Goal: Task Accomplishment & Management: Manage account settings

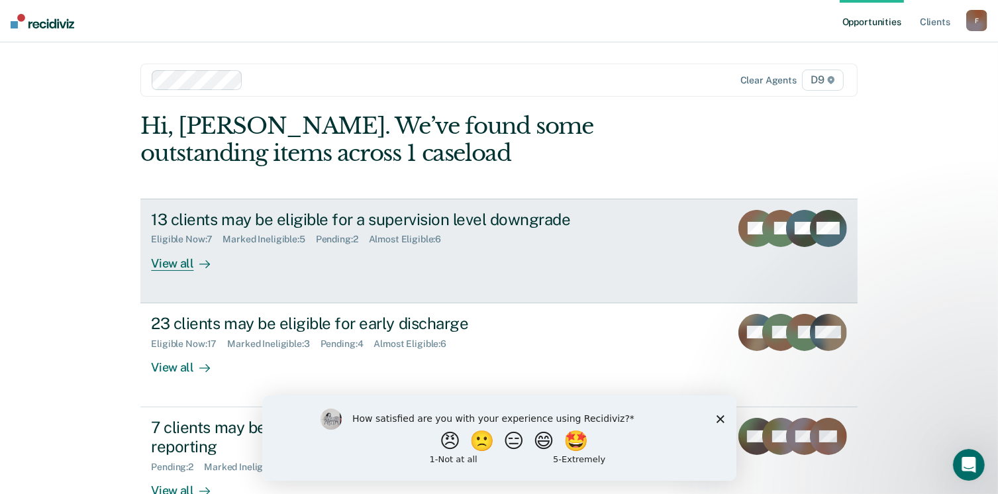
click at [173, 270] on div "View all" at bounding box center [188, 258] width 74 height 26
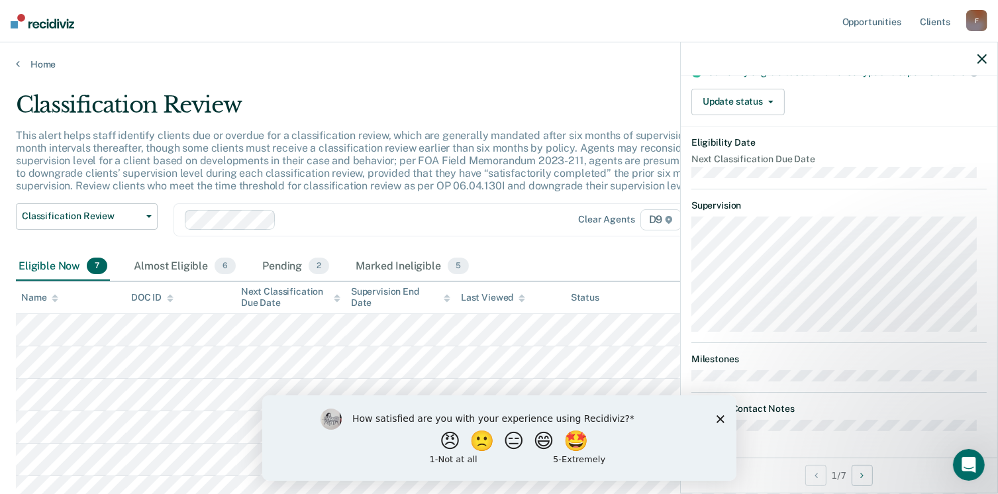
scroll to position [132, 0]
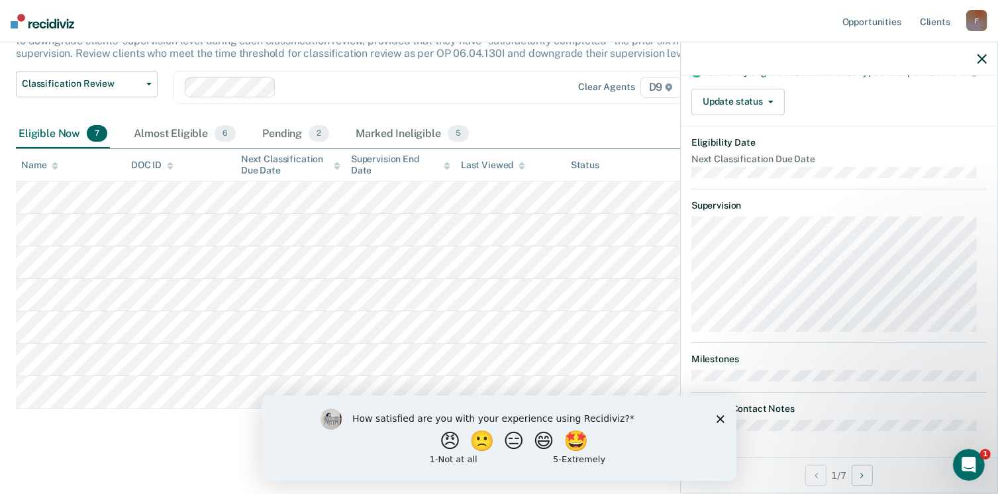
click at [719, 417] on polygon "Close survey" at bounding box center [720, 419] width 8 height 8
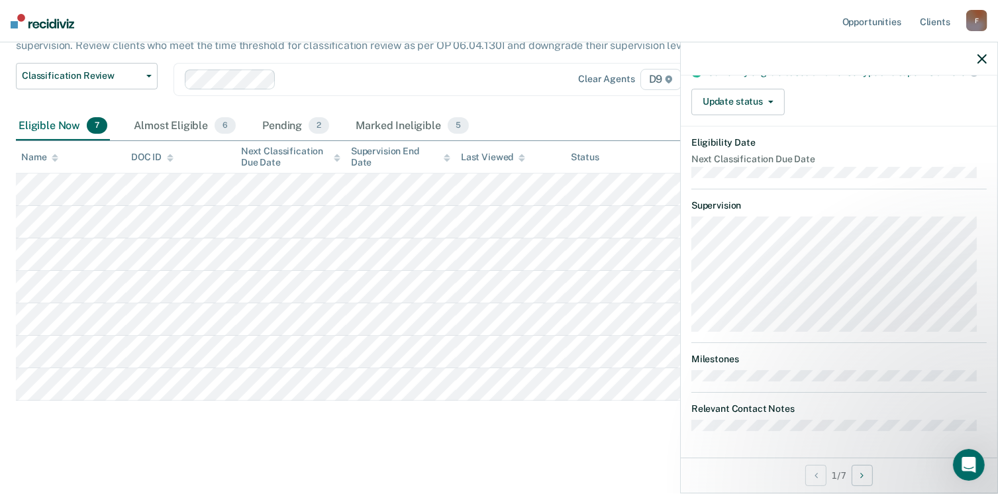
scroll to position [0, 0]
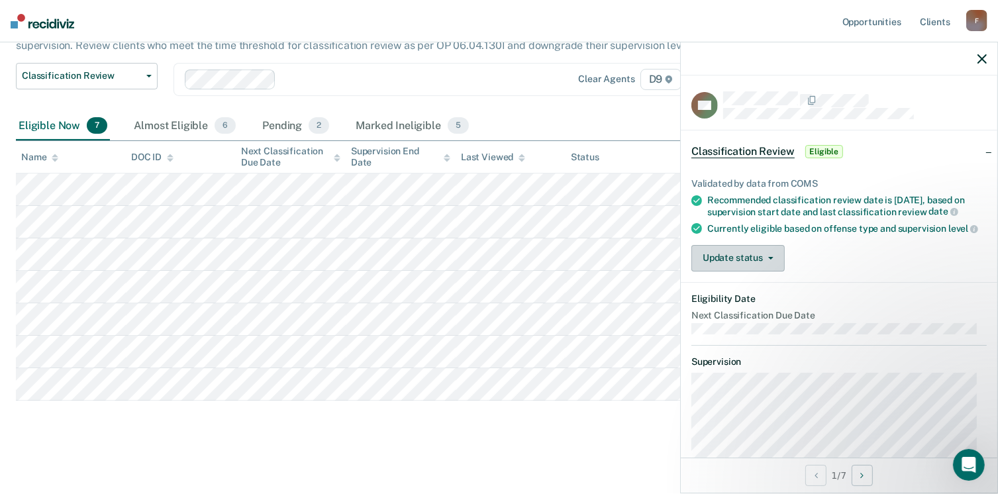
click at [734, 271] on button "Update status" at bounding box center [737, 258] width 93 height 26
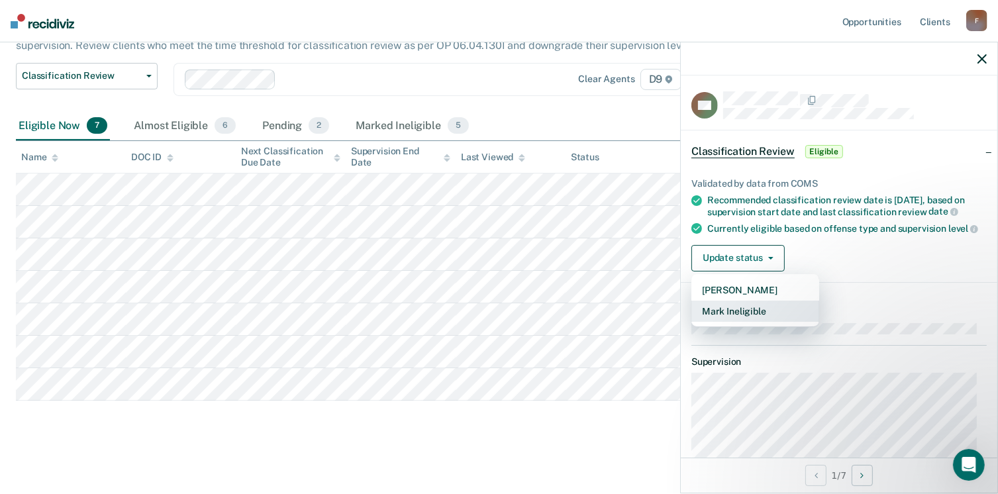
click at [754, 322] on button "Mark Ineligible" at bounding box center [755, 311] width 128 height 21
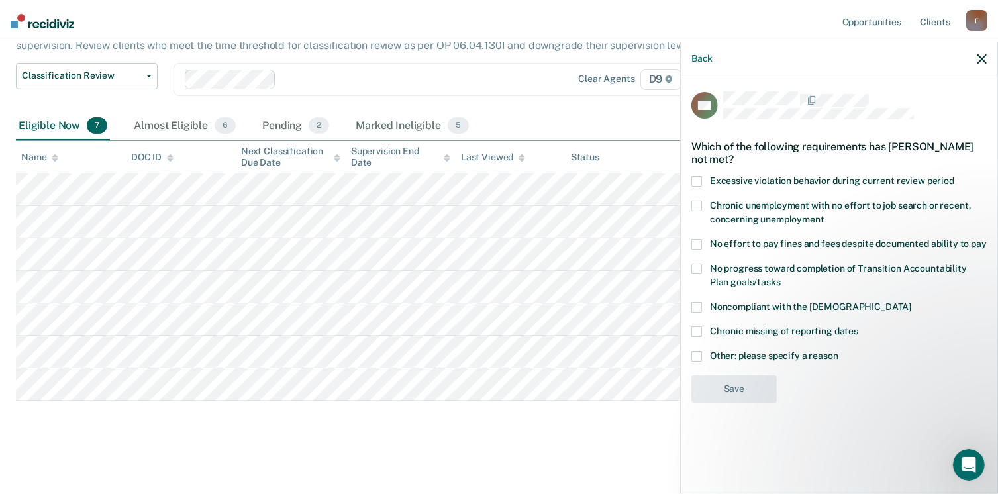
click at [703, 356] on label "Other: please specify a reason" at bounding box center [838, 358] width 295 height 14
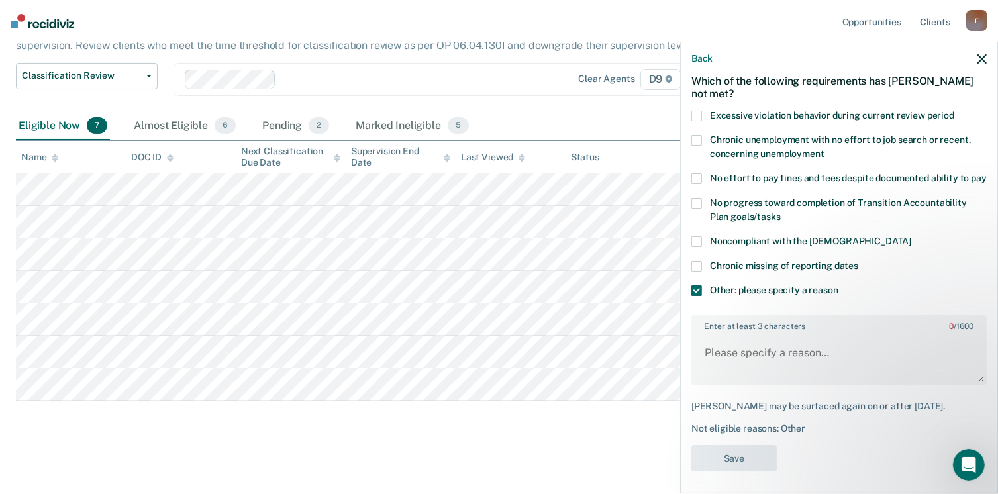
scroll to position [66, 0]
click at [728, 358] on textarea "Enter at least 3 characters 0 / 1600" at bounding box center [839, 358] width 293 height 49
type textarea "90 days till discharge"
click at [726, 463] on button "Save" at bounding box center [733, 457] width 85 height 27
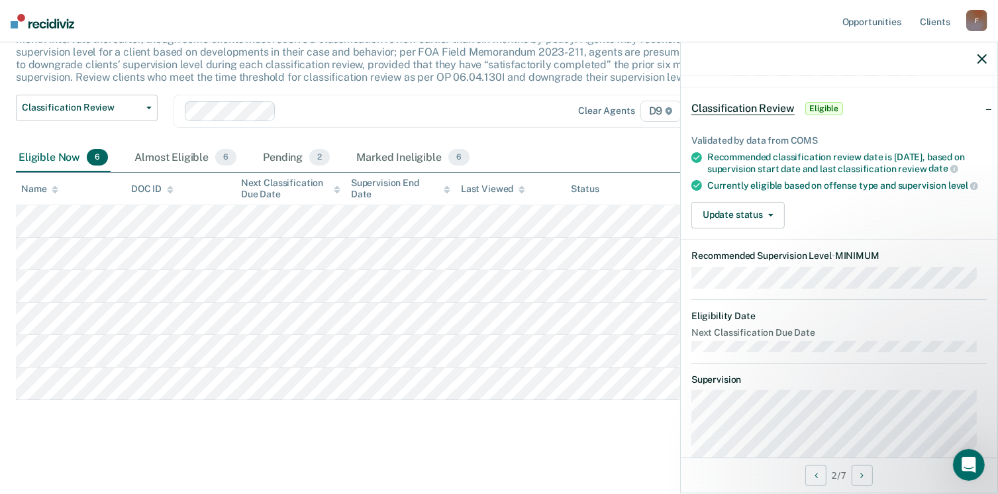
scroll to position [0, 0]
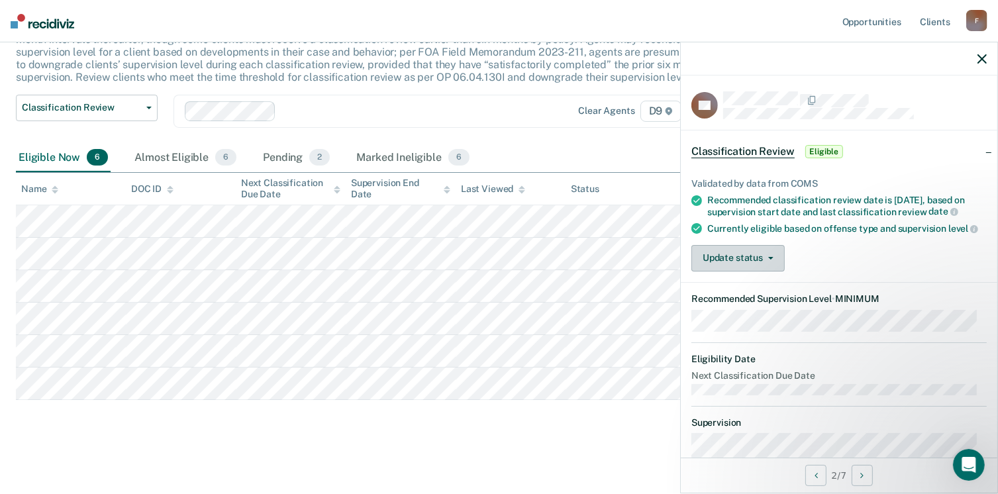
click at [752, 270] on button "Update status" at bounding box center [737, 258] width 93 height 26
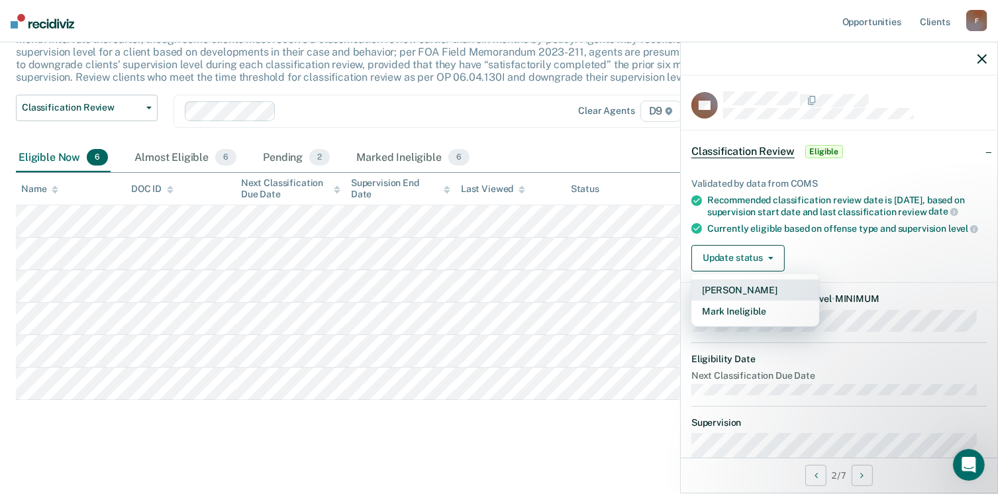
click at [733, 295] on button "[PERSON_NAME]" at bounding box center [755, 289] width 128 height 21
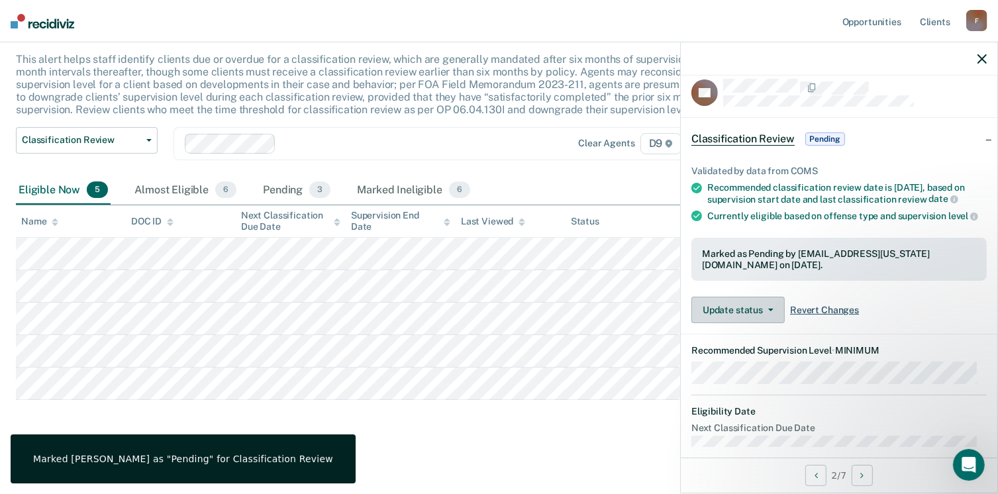
scroll to position [9, 0]
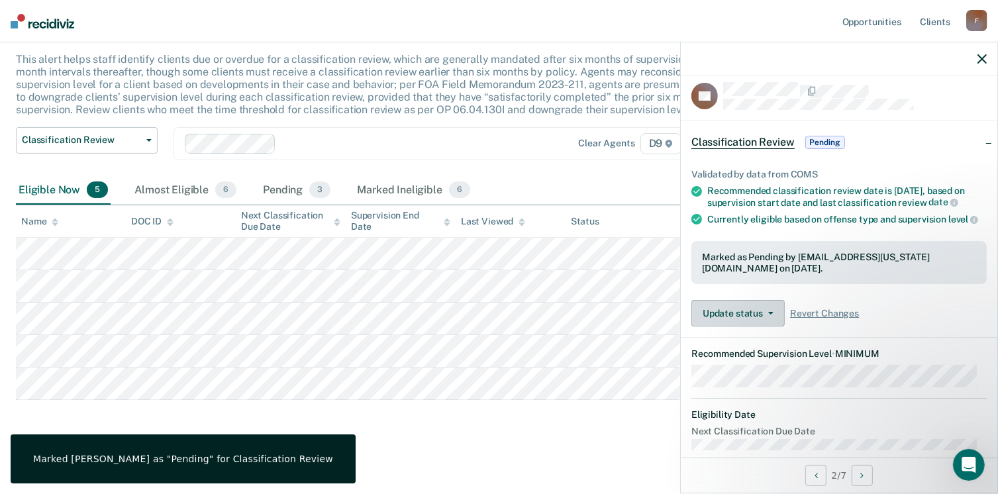
click at [739, 325] on button "Update status" at bounding box center [737, 313] width 93 height 26
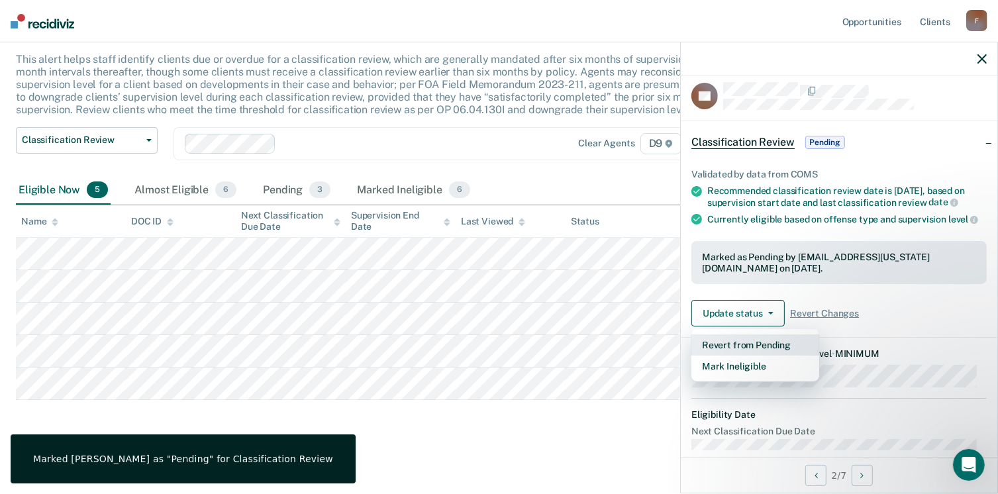
click at [744, 352] on button "Revert from Pending" at bounding box center [755, 344] width 128 height 21
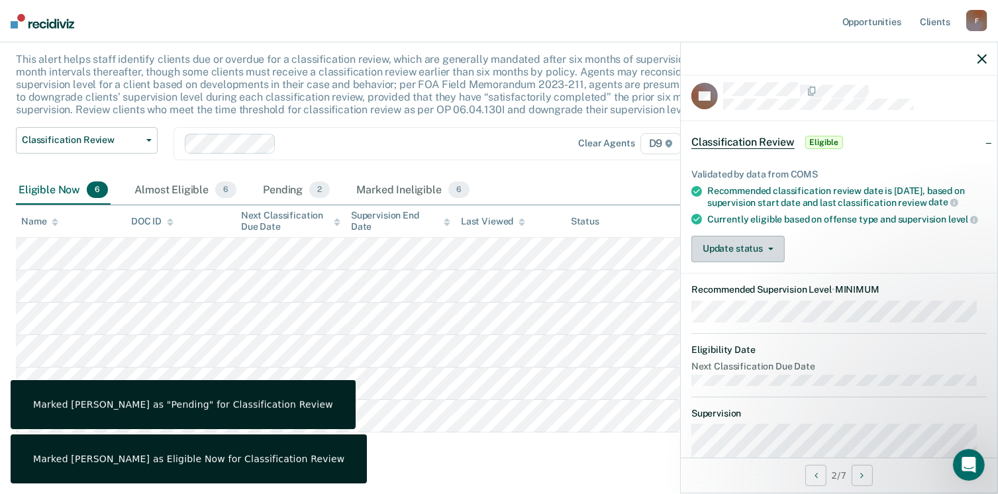
click at [745, 262] on button "Update status" at bounding box center [737, 249] width 93 height 26
click at [748, 252] on button "Update status" at bounding box center [737, 249] width 93 height 26
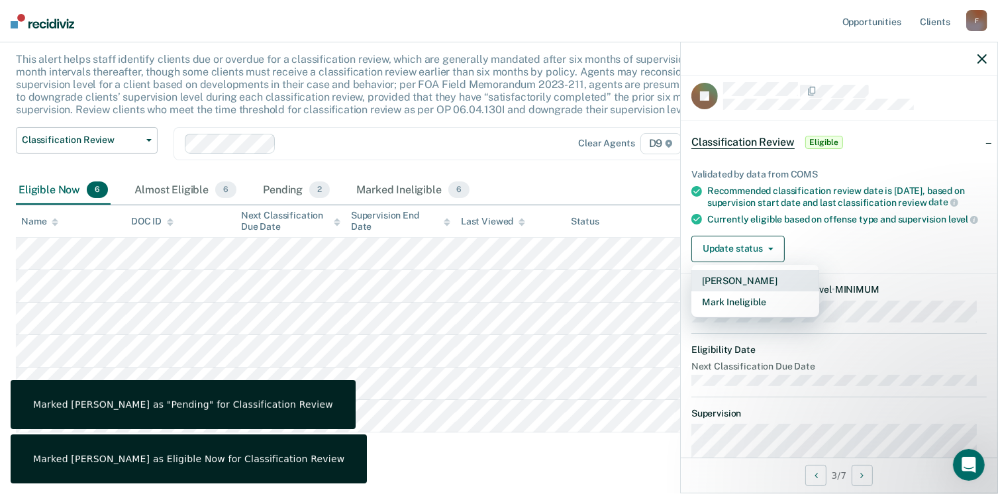
click at [750, 286] on button "[PERSON_NAME]" at bounding box center [755, 280] width 128 height 21
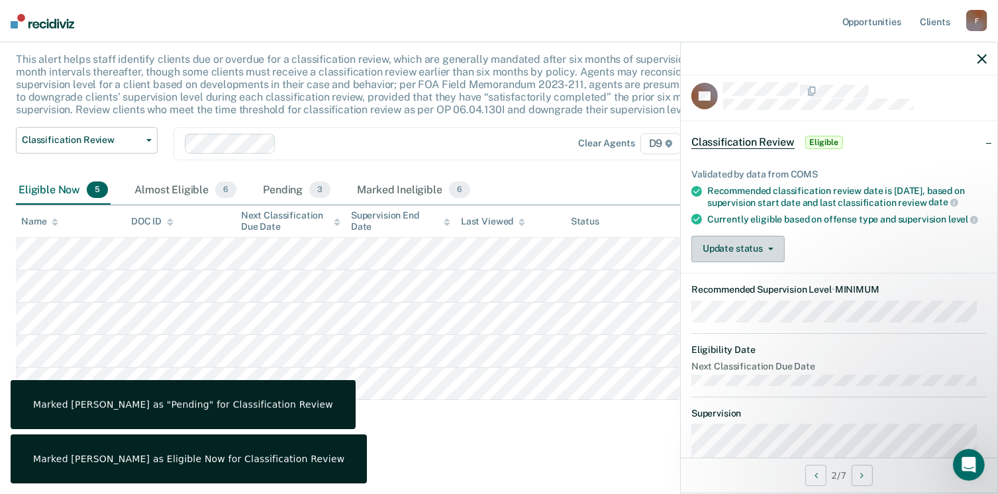
click at [752, 262] on button "Update status" at bounding box center [737, 249] width 93 height 26
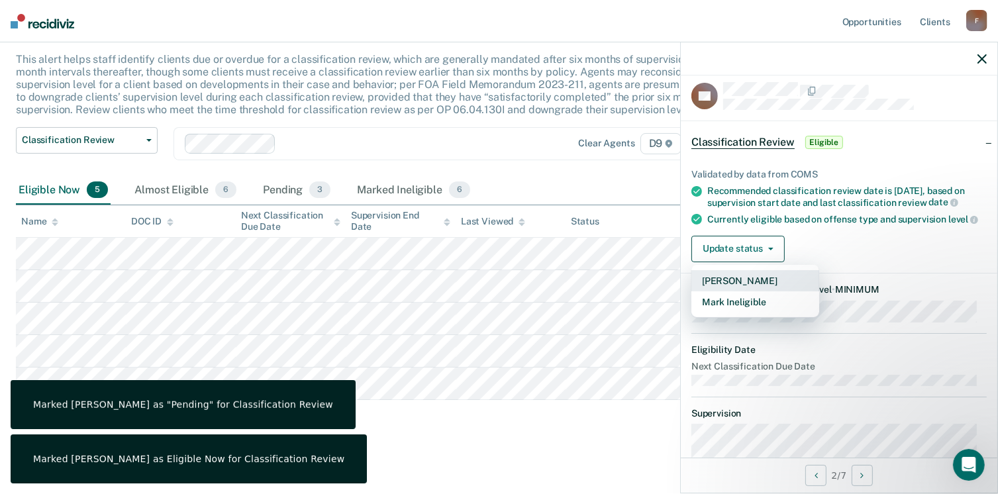
click at [744, 291] on button "[PERSON_NAME]" at bounding box center [755, 280] width 128 height 21
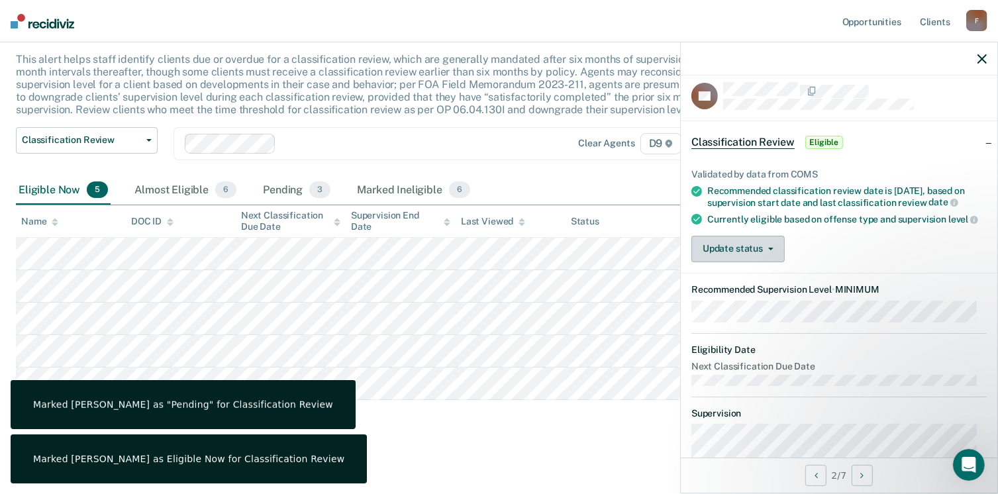
scroll to position [43, 0]
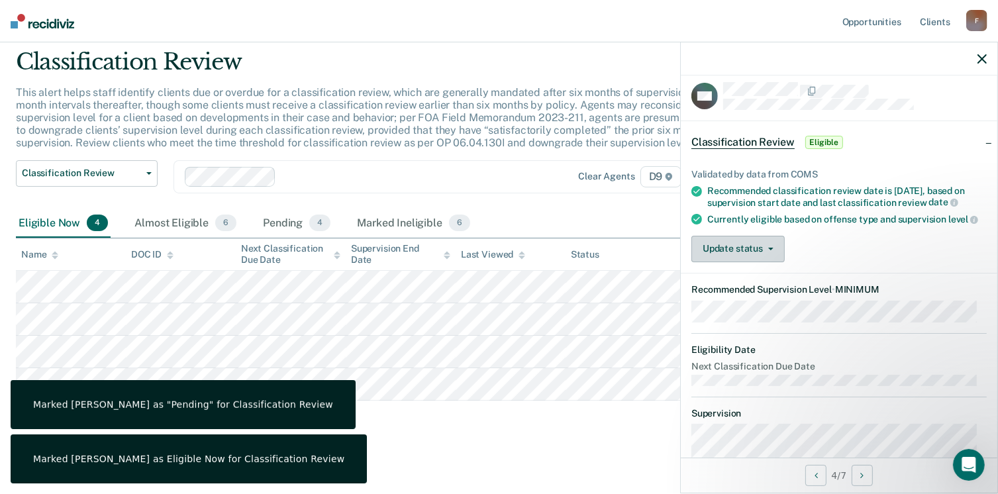
click at [744, 258] on button "Update status" at bounding box center [737, 249] width 93 height 26
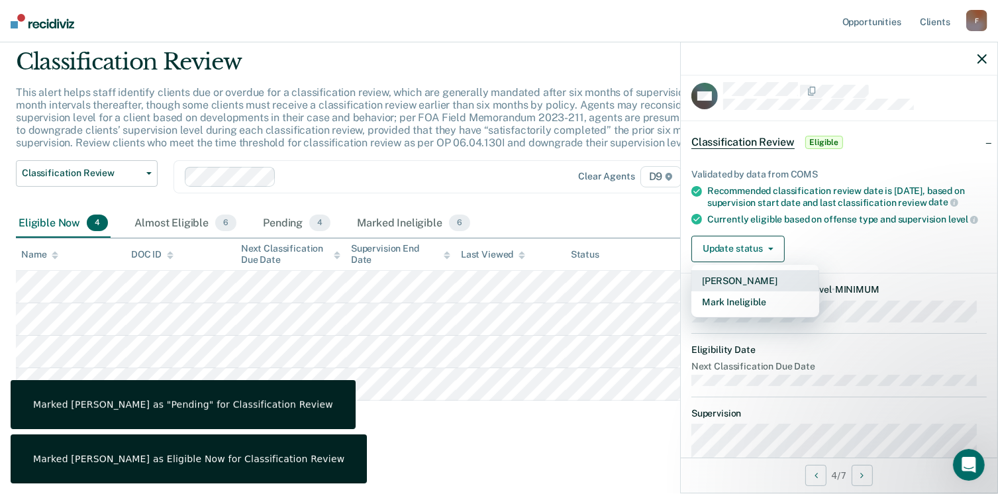
click at [744, 289] on button "[PERSON_NAME]" at bounding box center [755, 280] width 128 height 21
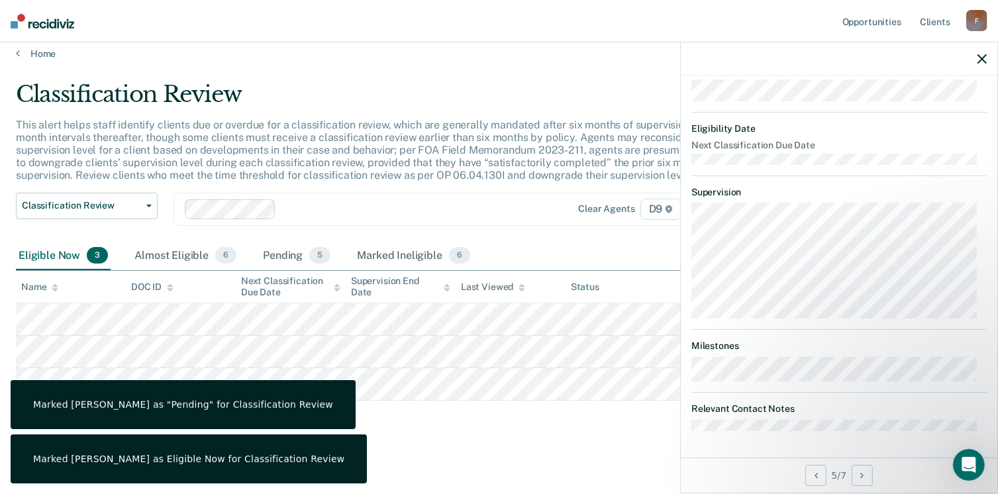
scroll to position [38, 0]
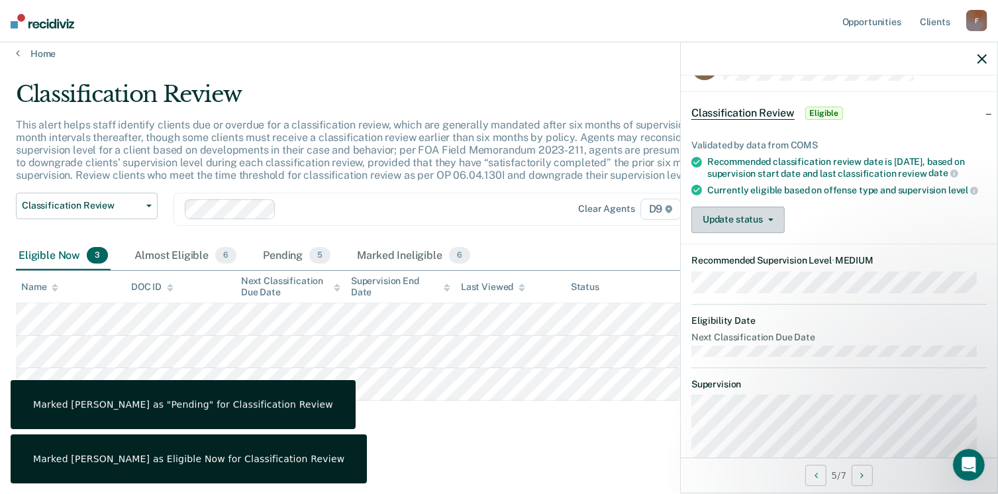
click at [753, 217] on div "Validated by data from COMS Recommended classification review date is [DATE], b…" at bounding box center [839, 181] width 317 height 125
click at [752, 223] on button "Update status" at bounding box center [737, 220] width 93 height 26
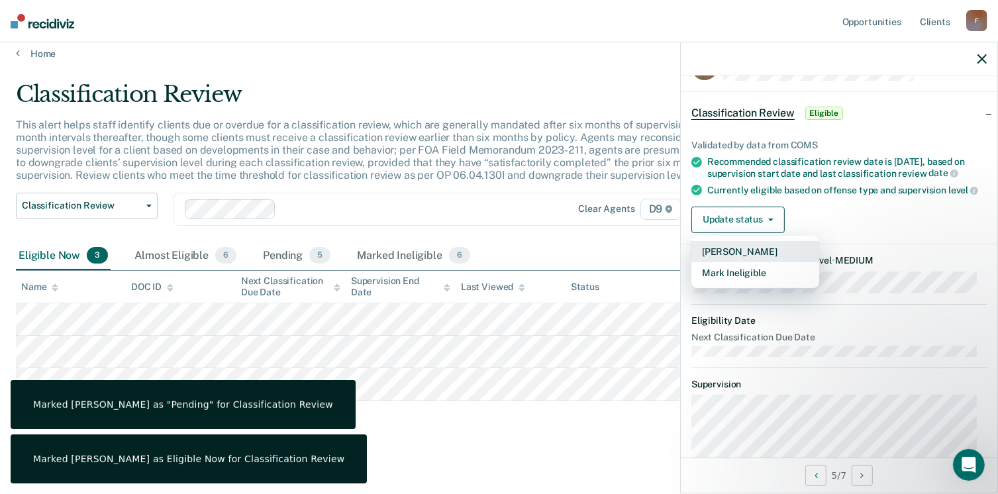
click at [744, 260] on button "[PERSON_NAME]" at bounding box center [755, 251] width 128 height 21
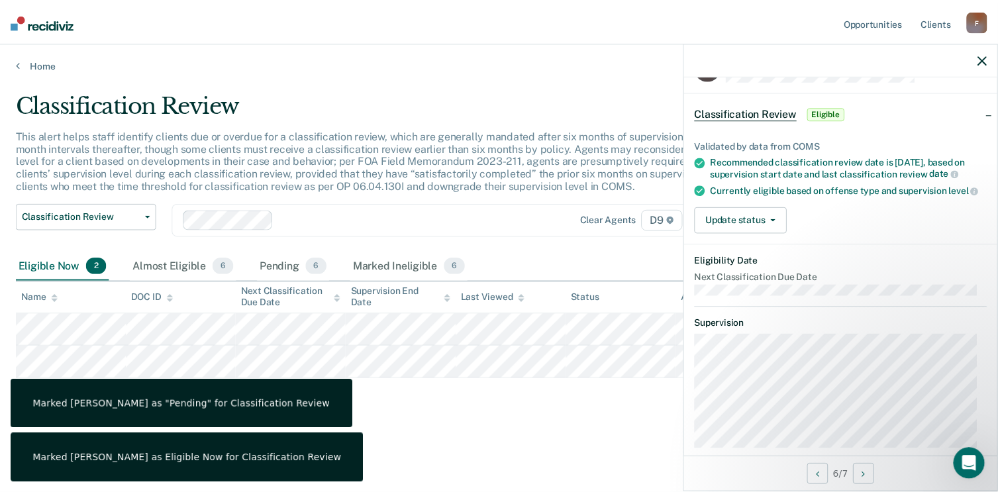
scroll to position [0, 0]
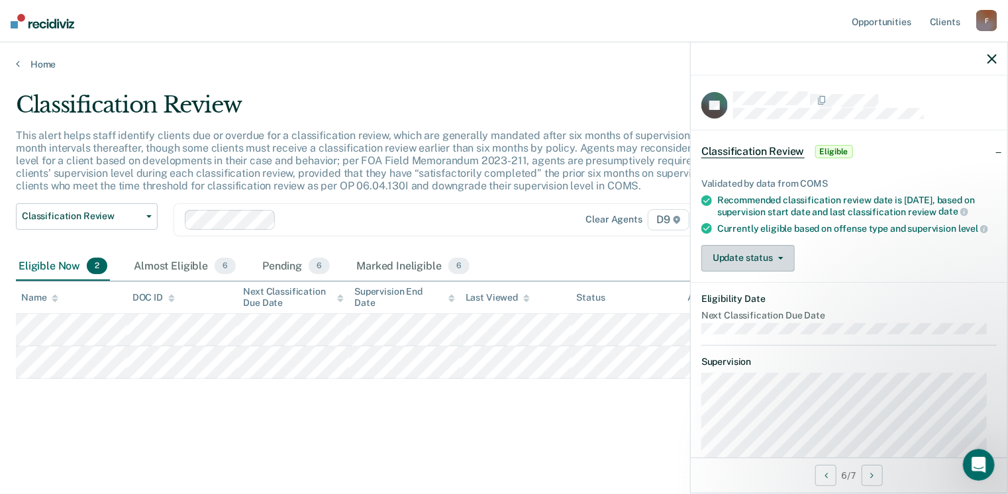
click at [760, 260] on button "Update status" at bounding box center [747, 258] width 93 height 26
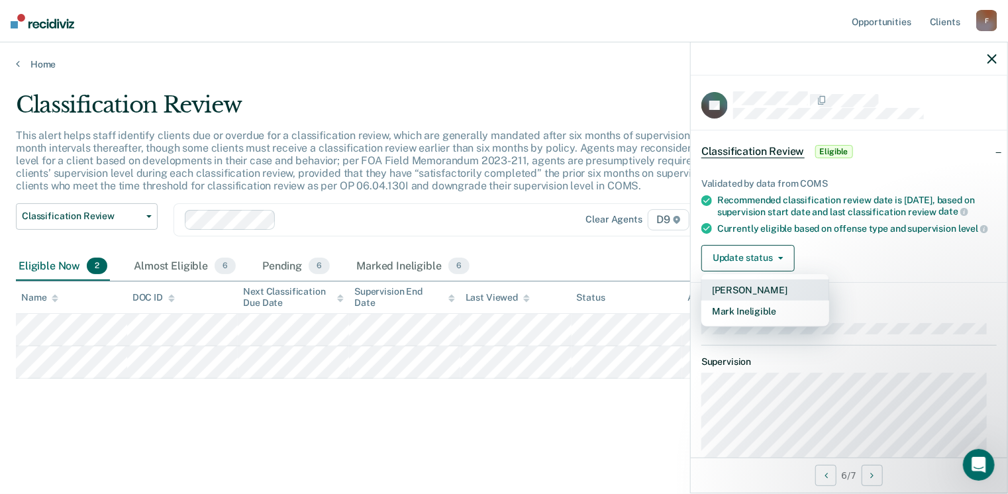
click at [744, 298] on button "[PERSON_NAME]" at bounding box center [765, 289] width 128 height 21
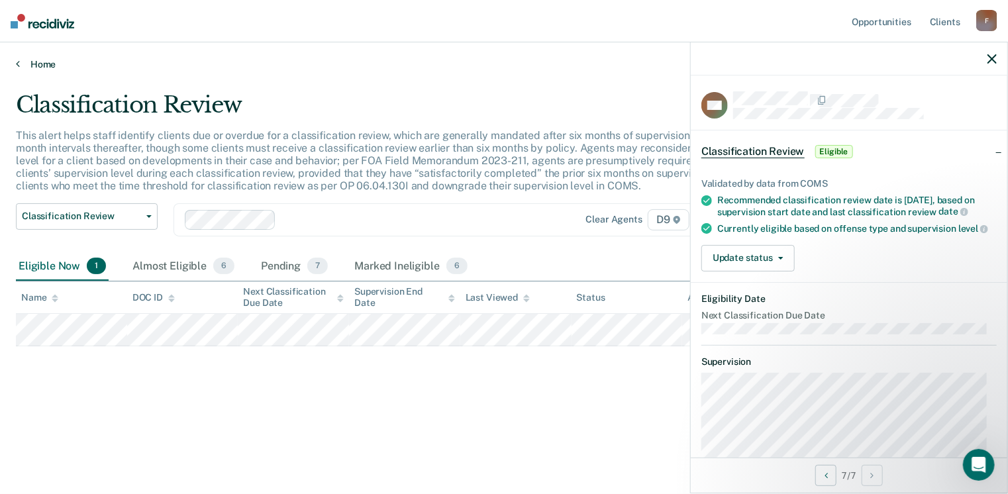
click at [27, 60] on link "Home" at bounding box center [504, 64] width 976 height 12
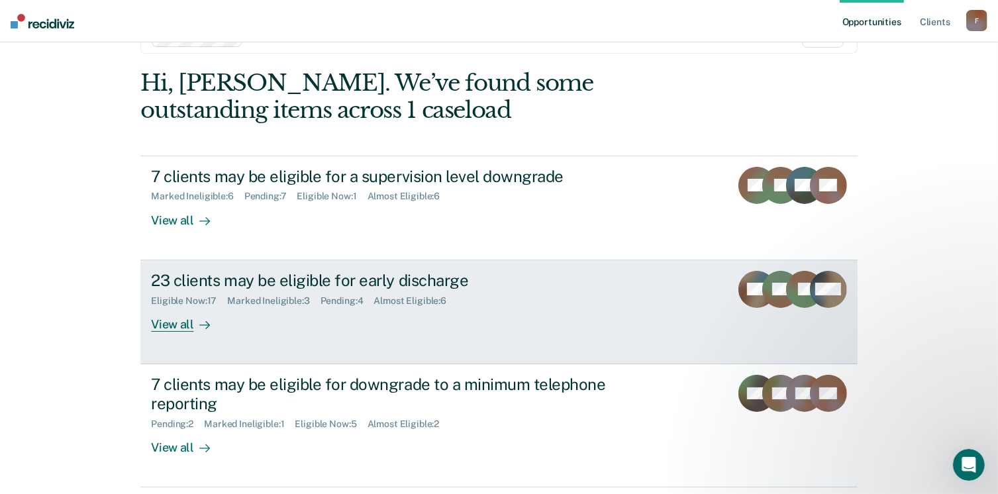
scroll to position [66, 0]
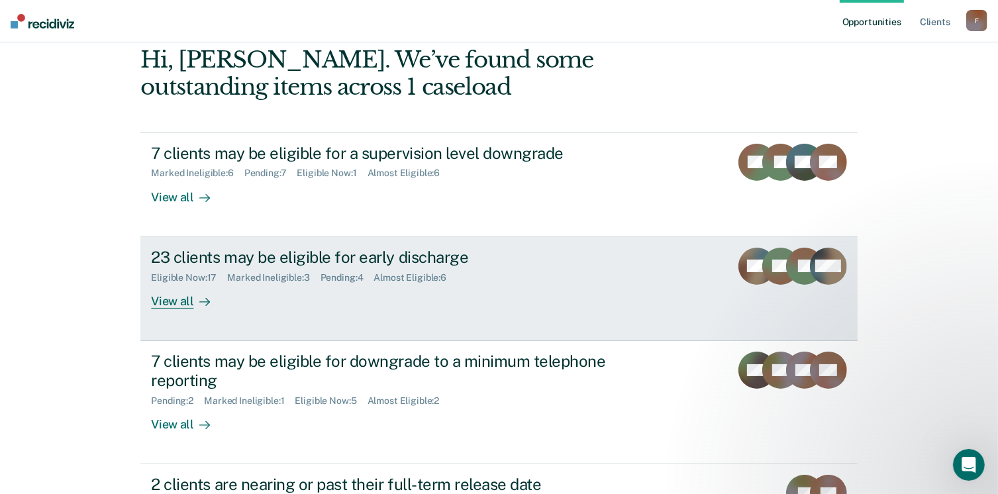
click at [162, 305] on div "View all" at bounding box center [188, 296] width 74 height 26
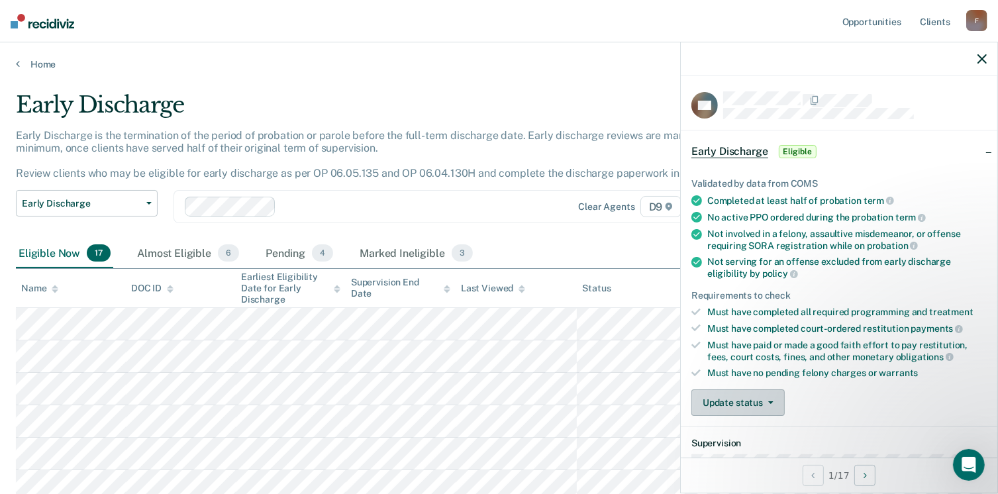
click at [759, 399] on button "Update status" at bounding box center [737, 402] width 93 height 26
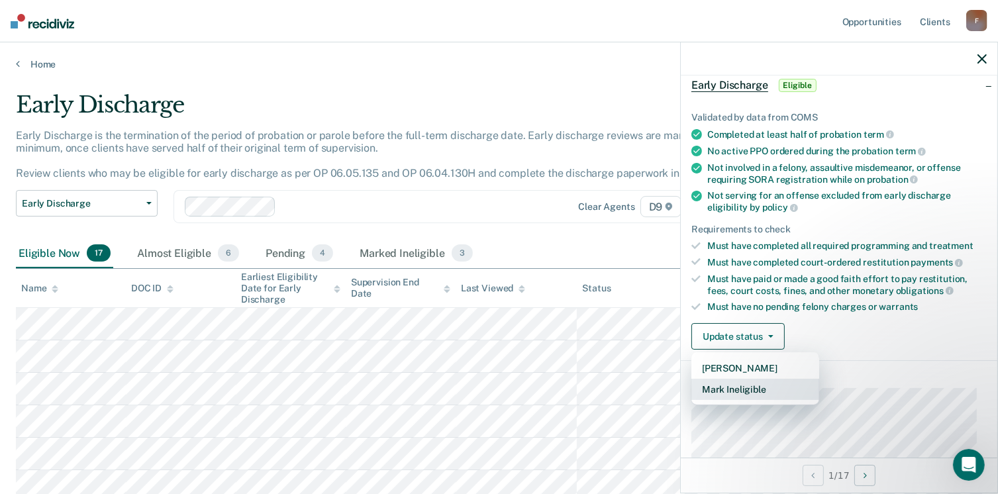
click at [747, 388] on button "Mark Ineligible" at bounding box center [755, 389] width 128 height 21
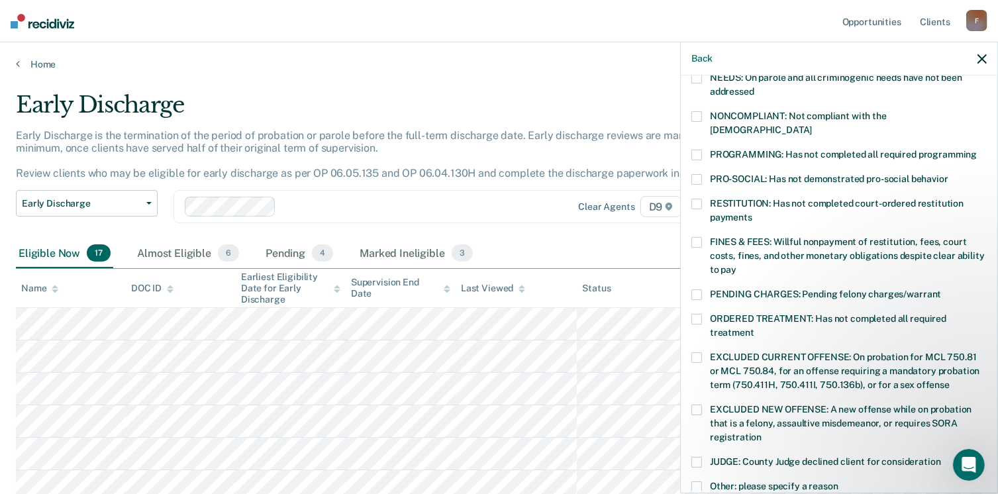
scroll to position [0, 0]
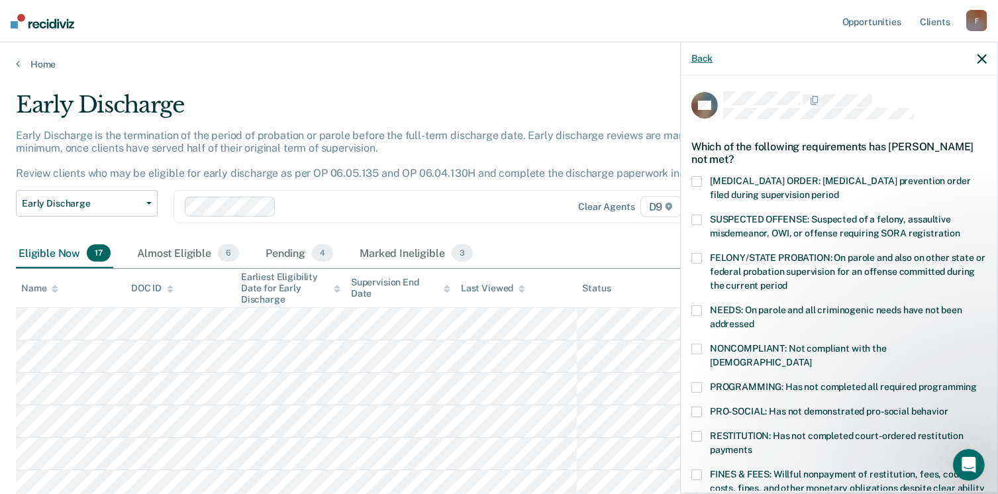
click at [702, 59] on button "Back" at bounding box center [701, 58] width 21 height 11
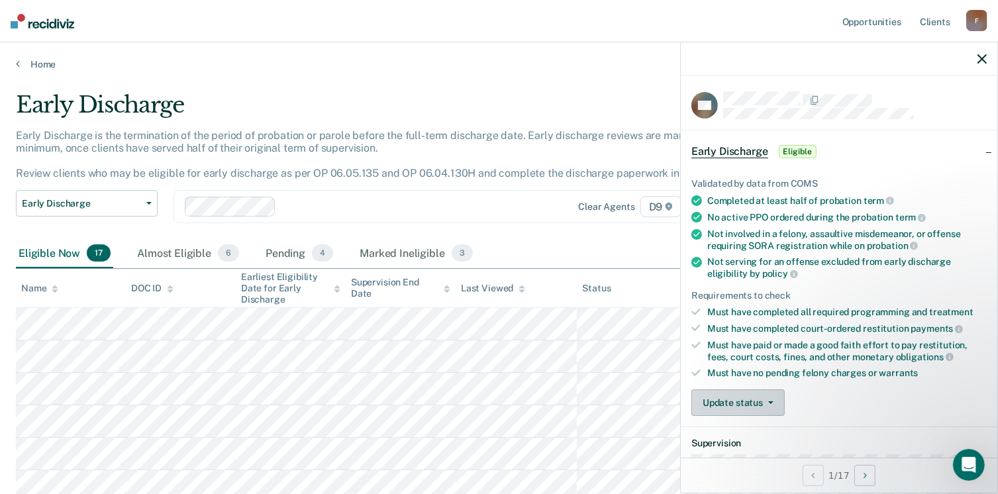
click at [757, 389] on button "Update status" at bounding box center [737, 402] width 93 height 26
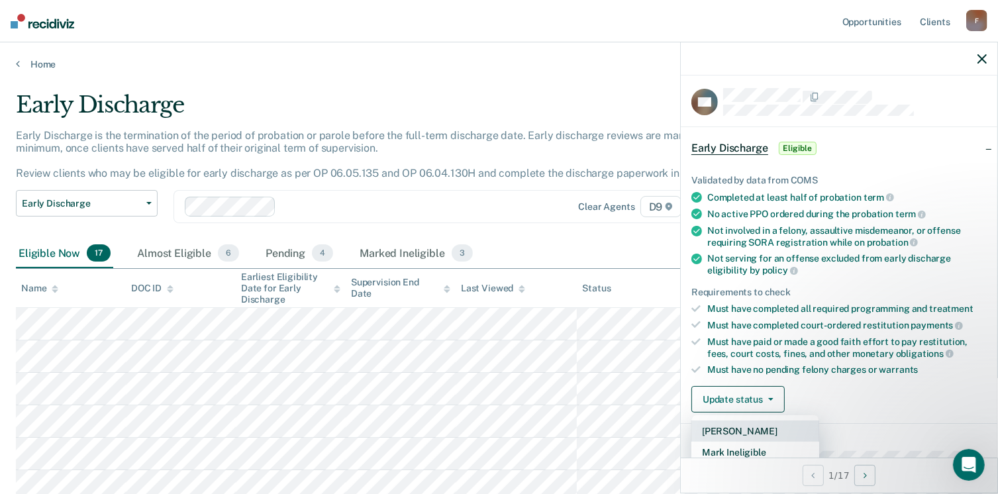
click at [736, 427] on button "[PERSON_NAME]" at bounding box center [755, 431] width 128 height 21
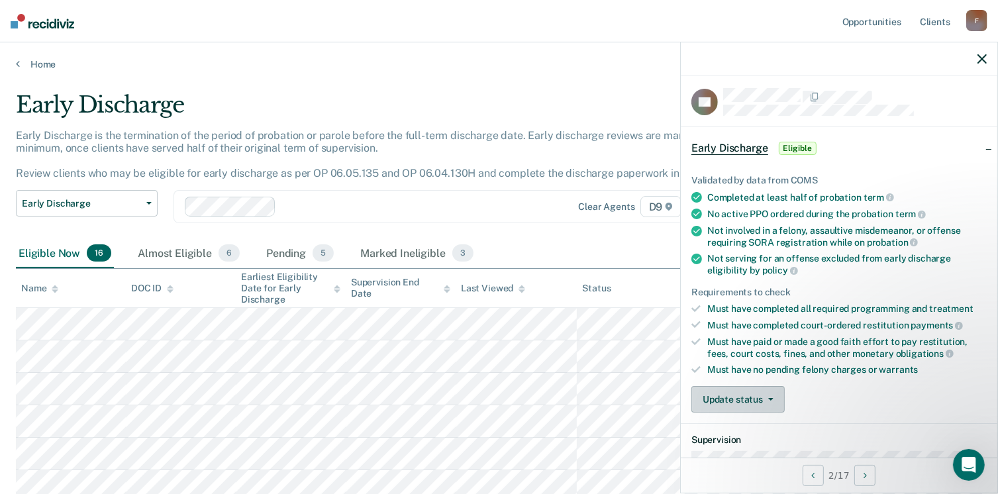
click at [750, 391] on button "Update status" at bounding box center [737, 399] width 93 height 26
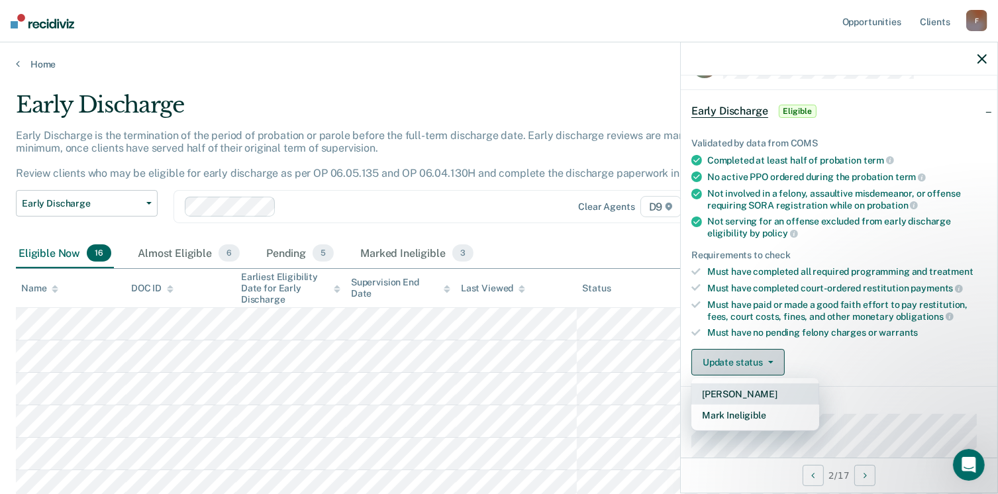
scroll to position [70, 0]
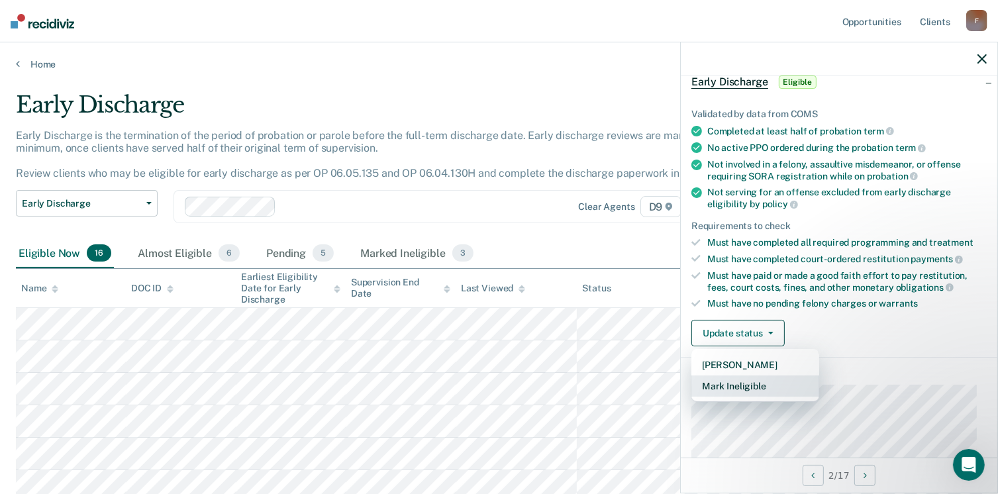
click at [744, 381] on button "Mark Ineligible" at bounding box center [755, 386] width 128 height 21
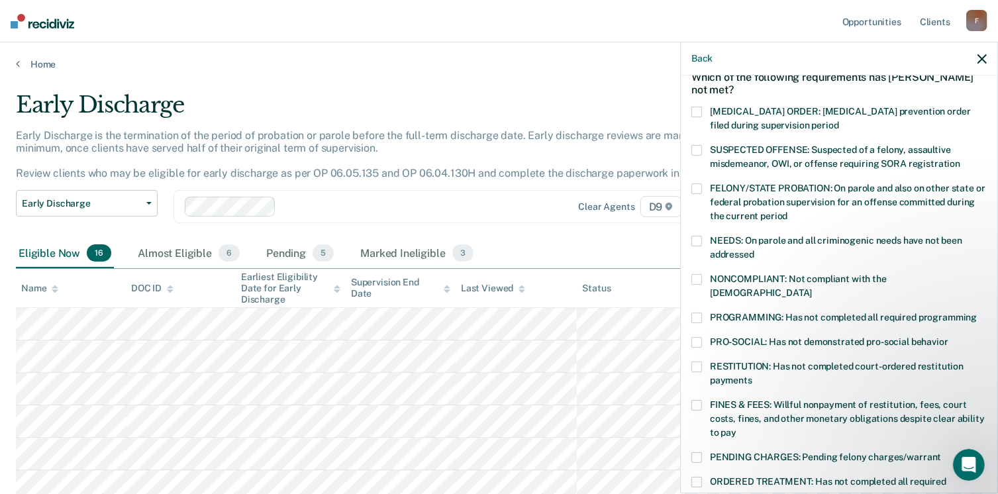
scroll to position [136, 0]
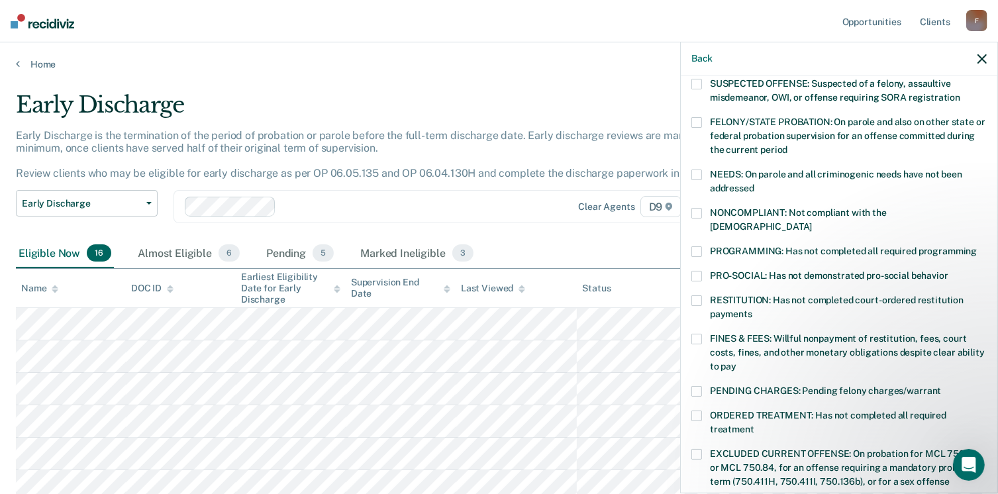
click at [701, 246] on span at bounding box center [696, 251] width 11 height 11
click at [694, 295] on span at bounding box center [696, 300] width 11 height 11
click at [697, 334] on span at bounding box center [696, 339] width 11 height 11
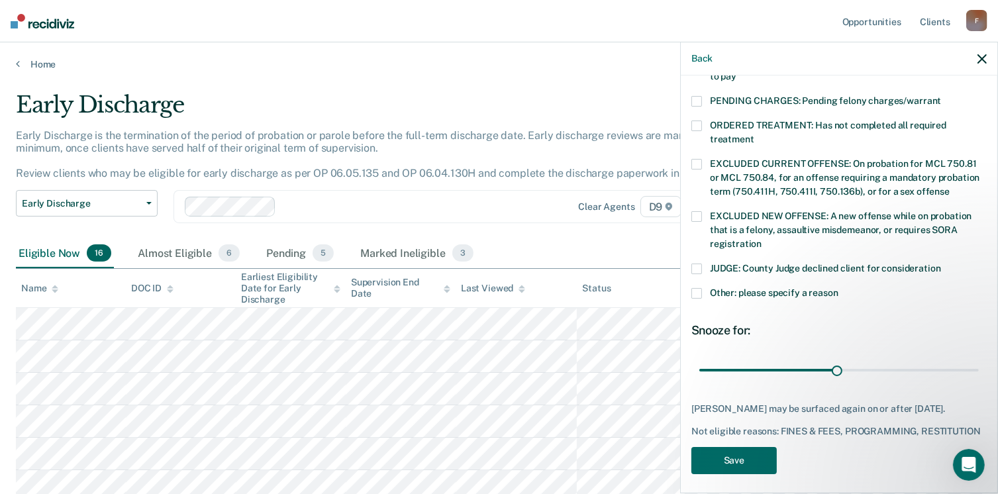
scroll to position [440, 0]
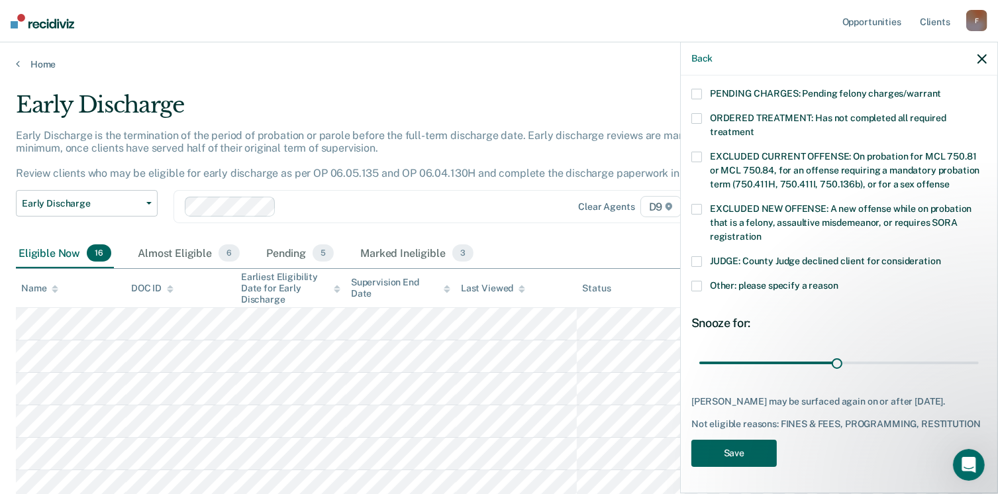
click at [732, 456] on button "Save" at bounding box center [733, 453] width 85 height 27
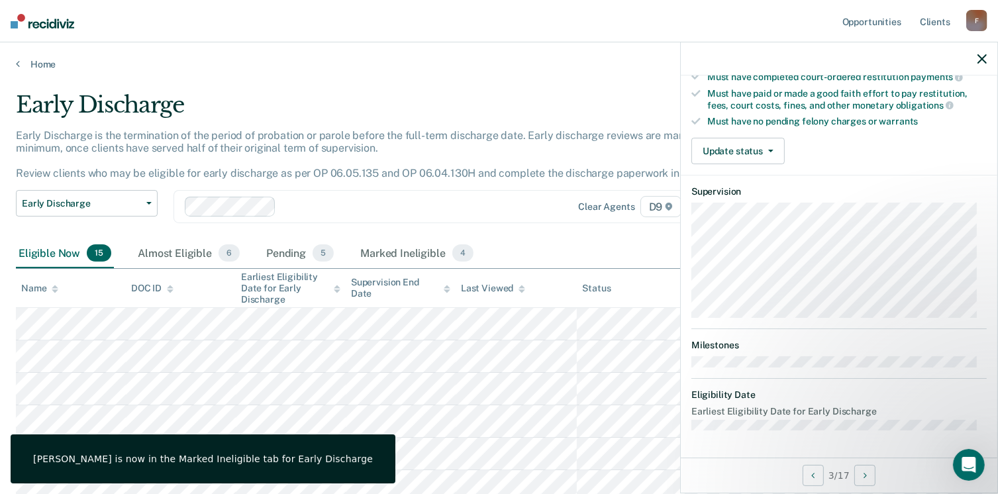
scroll to position [246, 0]
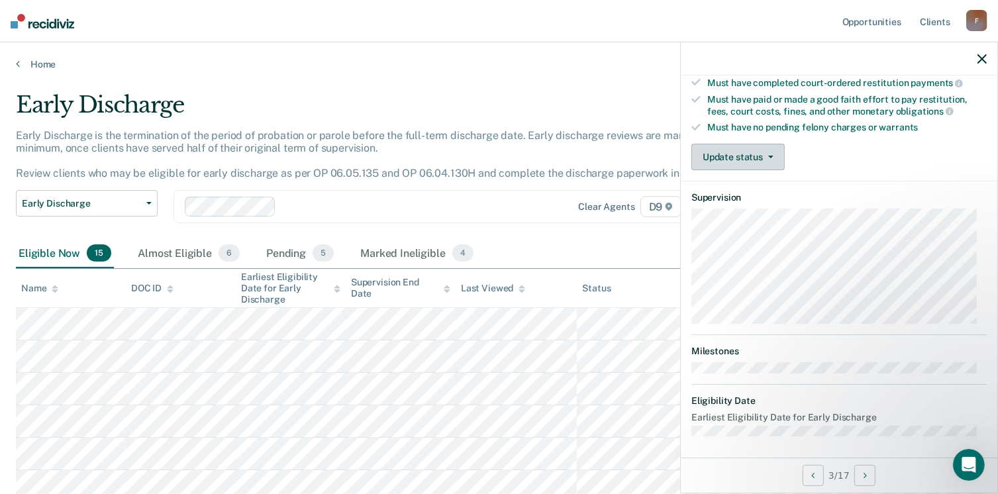
click at [749, 150] on button "Update status" at bounding box center [737, 157] width 93 height 26
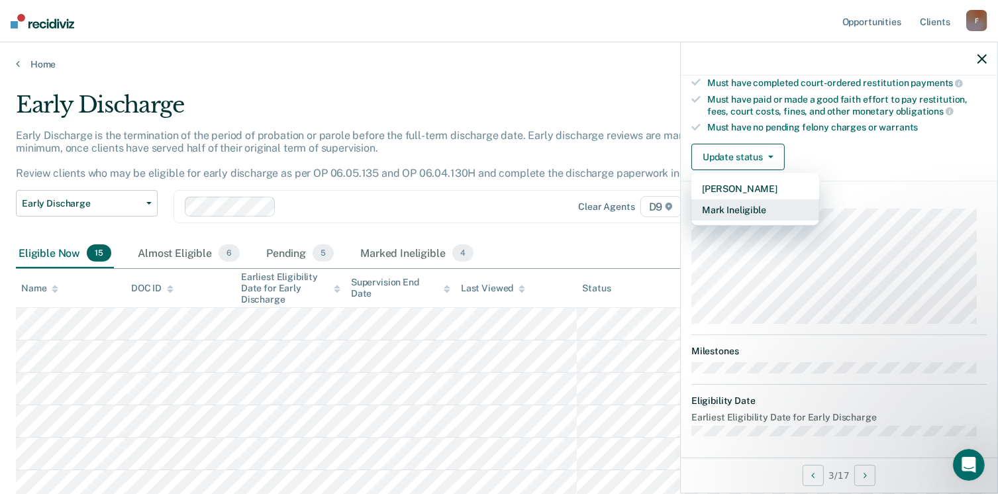
click at [742, 203] on button "Mark Ineligible" at bounding box center [755, 209] width 128 height 21
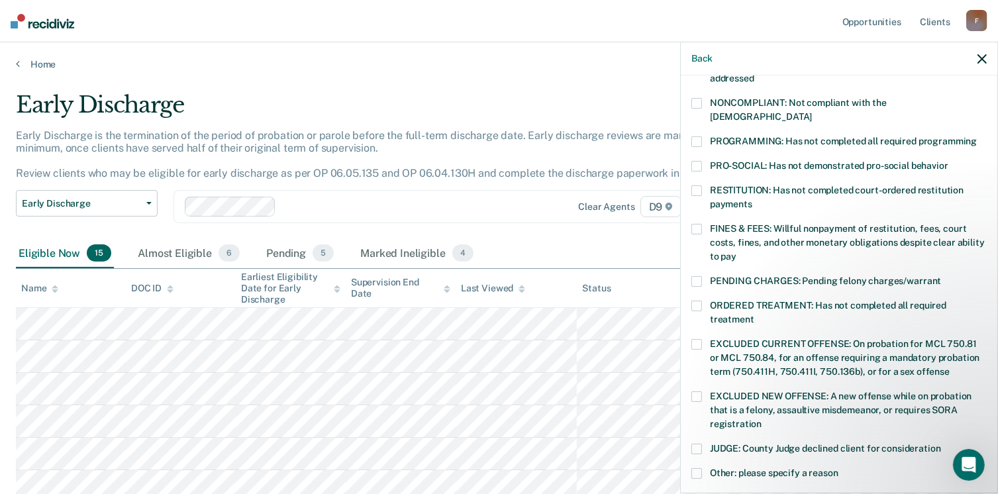
scroll to position [312, 0]
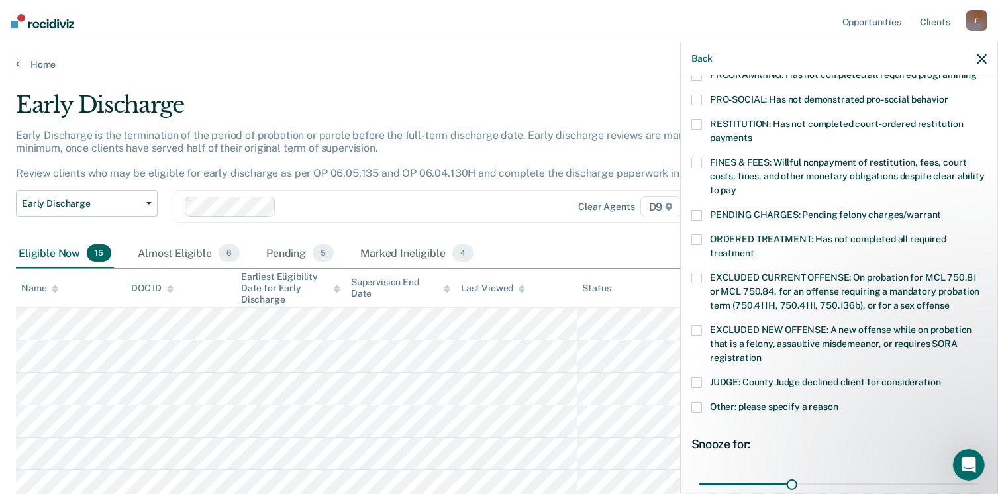
click at [701, 402] on span at bounding box center [696, 407] width 11 height 11
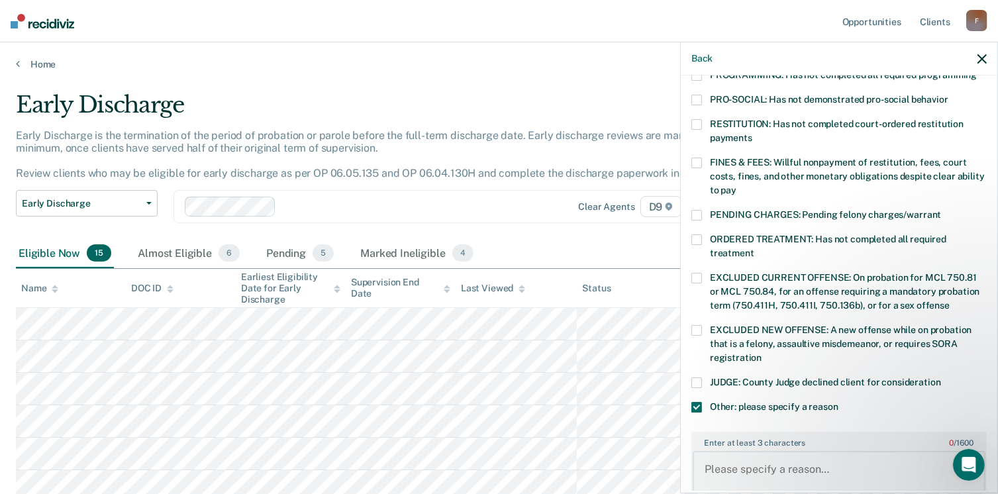
click at [729, 451] on textarea "Enter at least 3 characters 0 / 1600" at bounding box center [839, 475] width 293 height 49
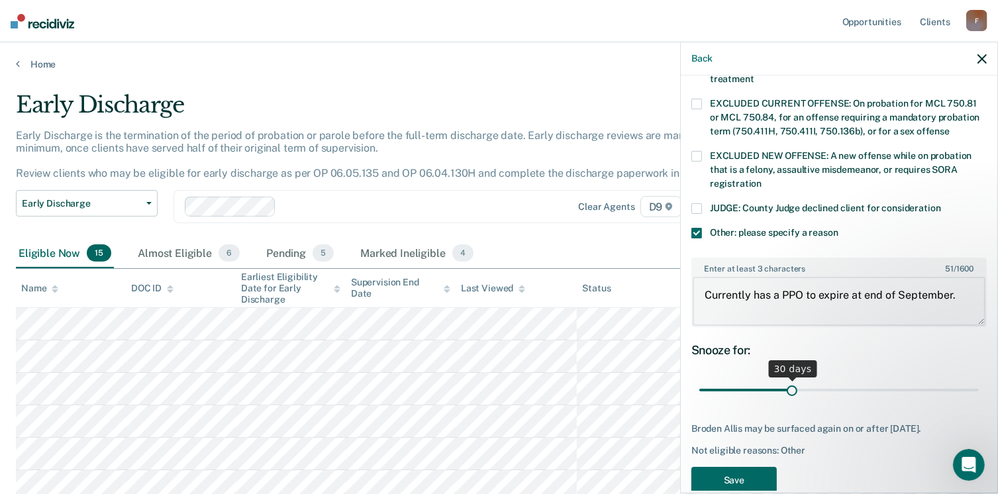
scroll to position [507, 0]
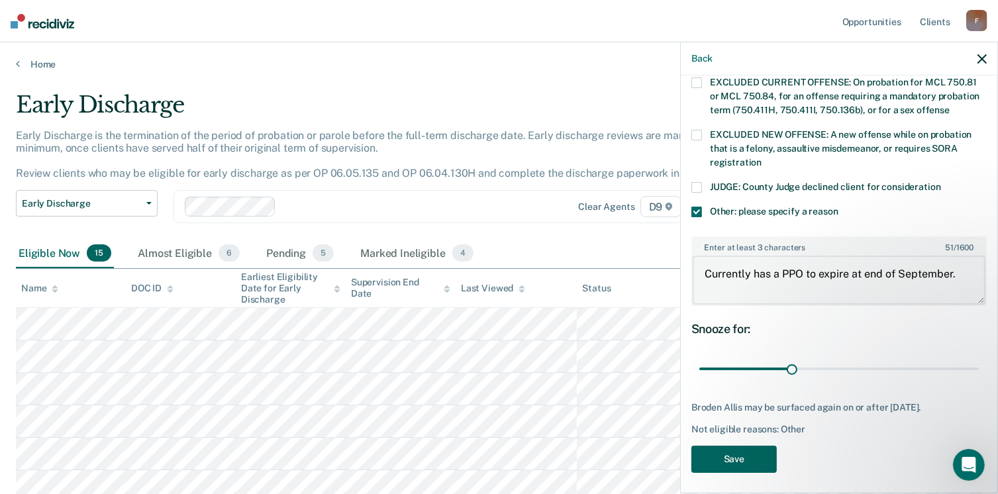
type textarea "Currently has a PPO to expire at end of September."
click at [742, 454] on button "Save" at bounding box center [733, 459] width 85 height 27
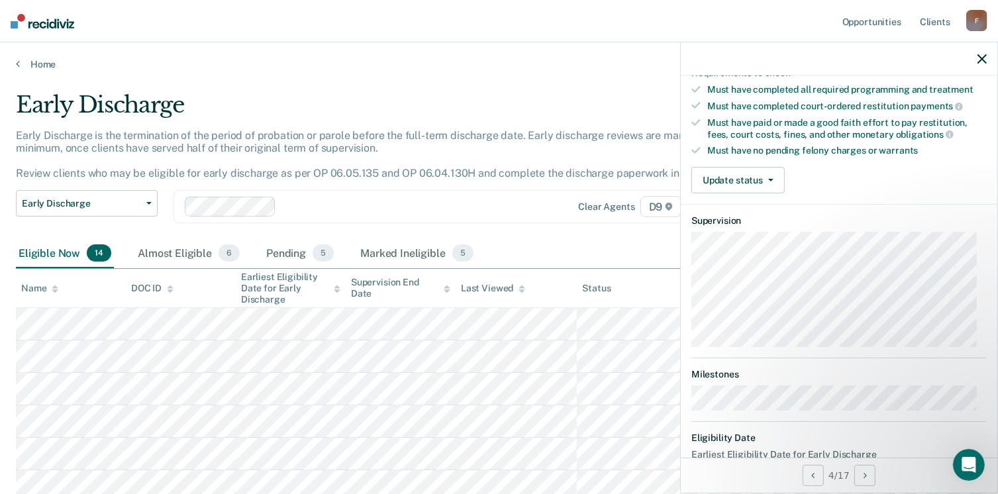
scroll to position [193, 0]
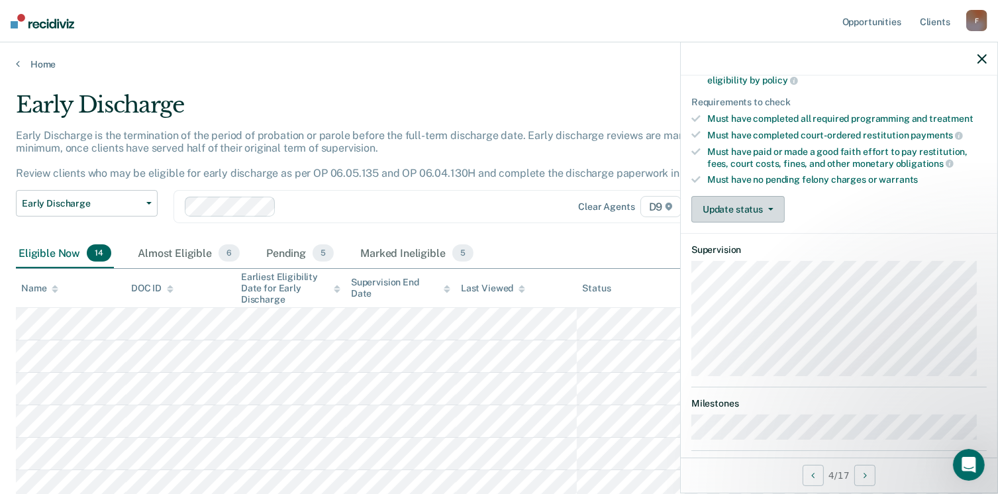
click at [748, 209] on button "Update status" at bounding box center [737, 209] width 93 height 26
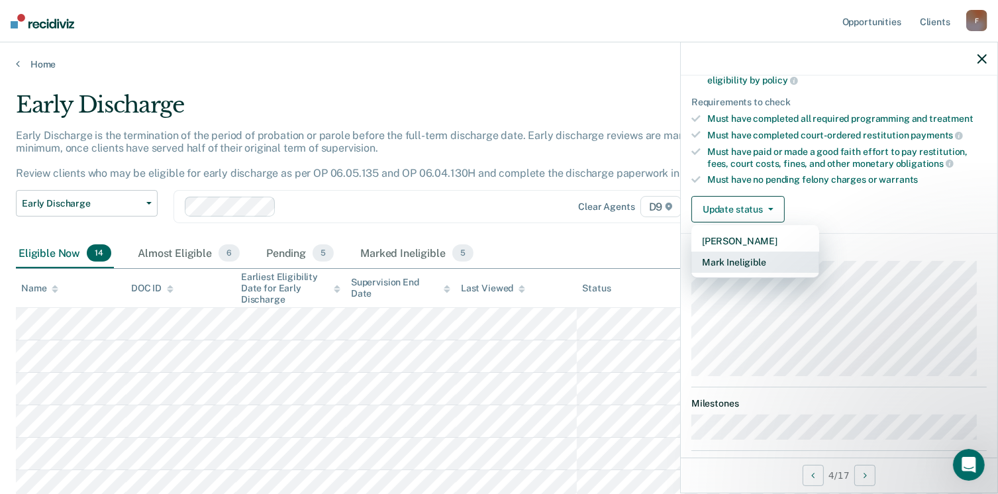
click at [746, 259] on button "Mark Ineligible" at bounding box center [755, 262] width 128 height 21
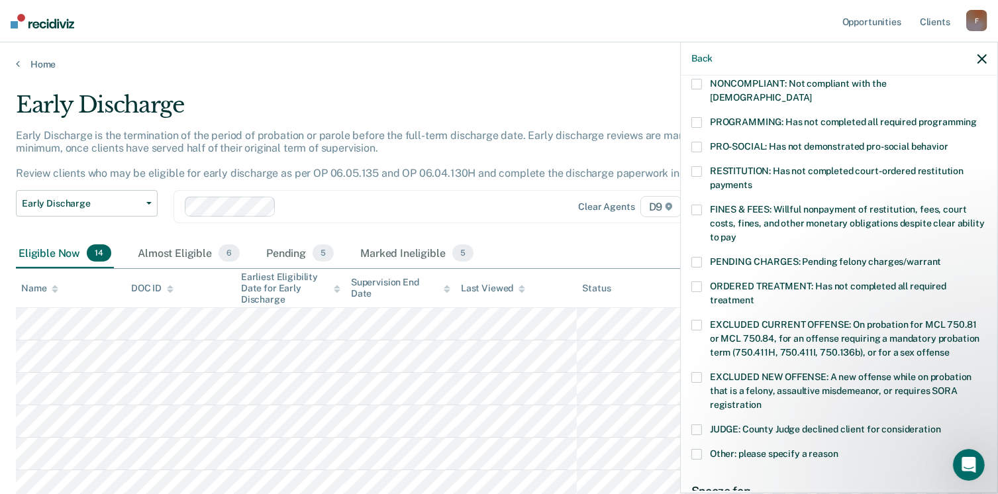
scroll to position [331, 0]
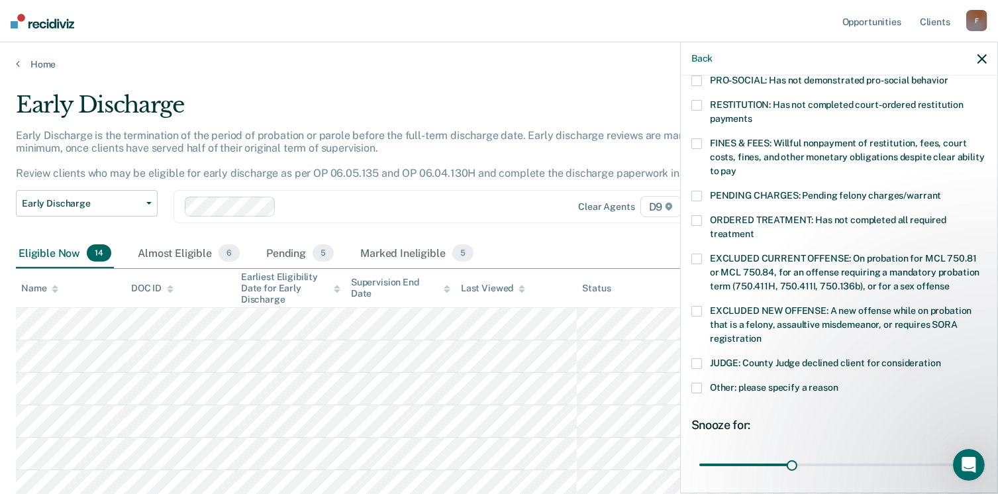
click at [699, 383] on span at bounding box center [696, 388] width 11 height 11
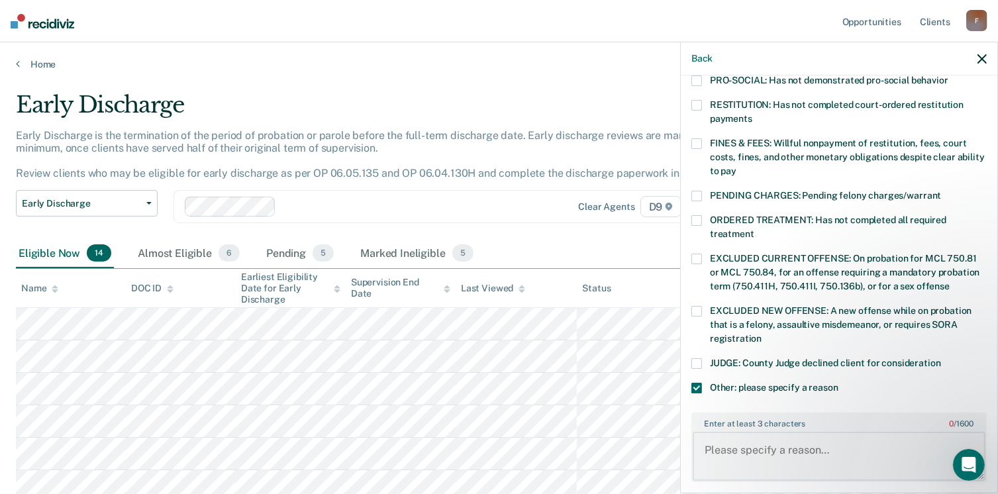
click at [727, 432] on textarea "Enter at least 3 characters 0 / 1600" at bounding box center [839, 456] width 293 height 49
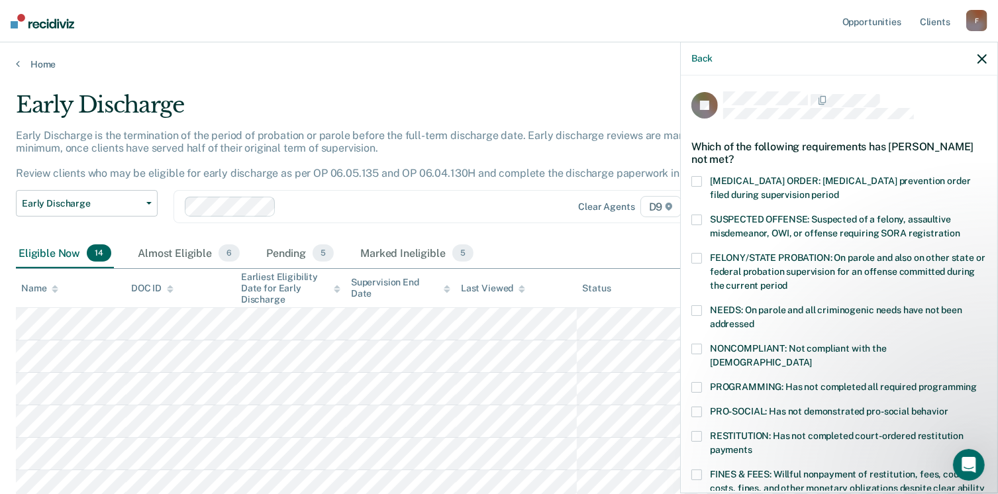
scroll to position [66, 0]
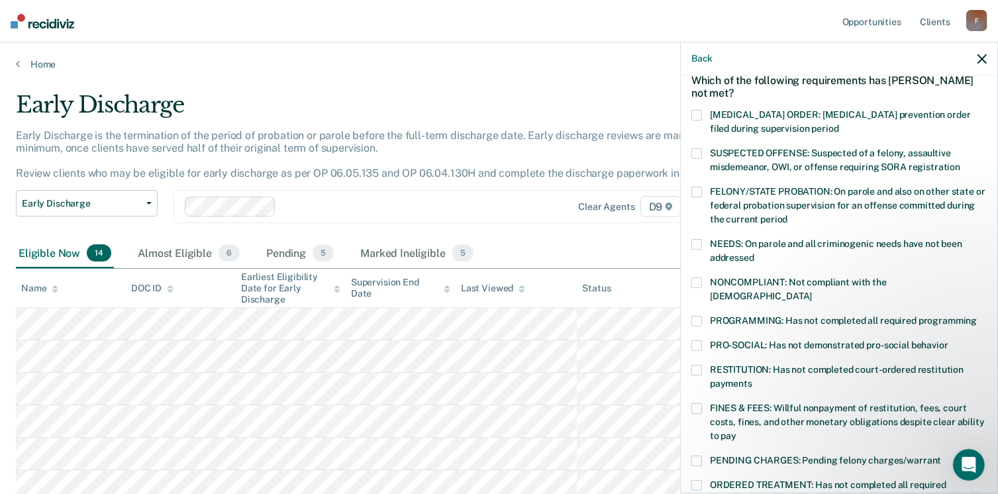
type textarea "Is eligible on his one case however is other case he is not eligible due to non…"
click at [695, 279] on span at bounding box center [696, 283] width 11 height 11
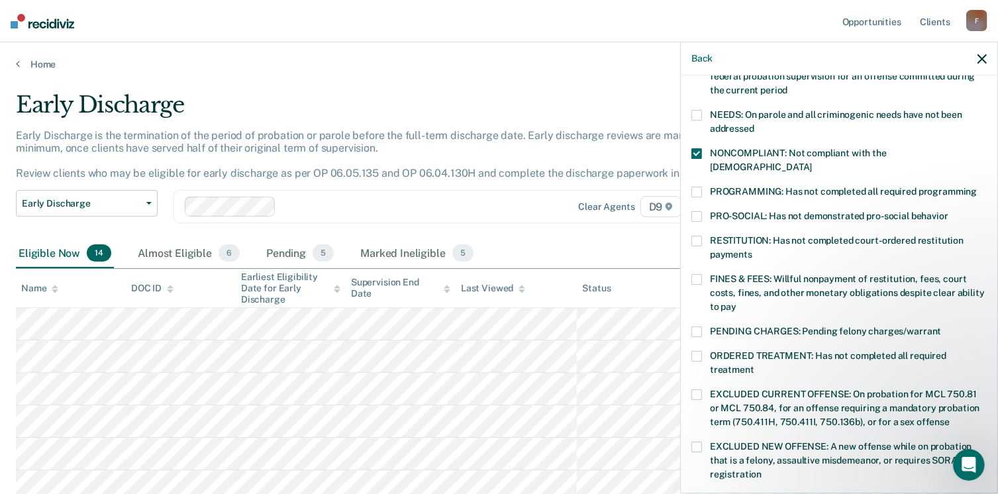
scroll to position [199, 0]
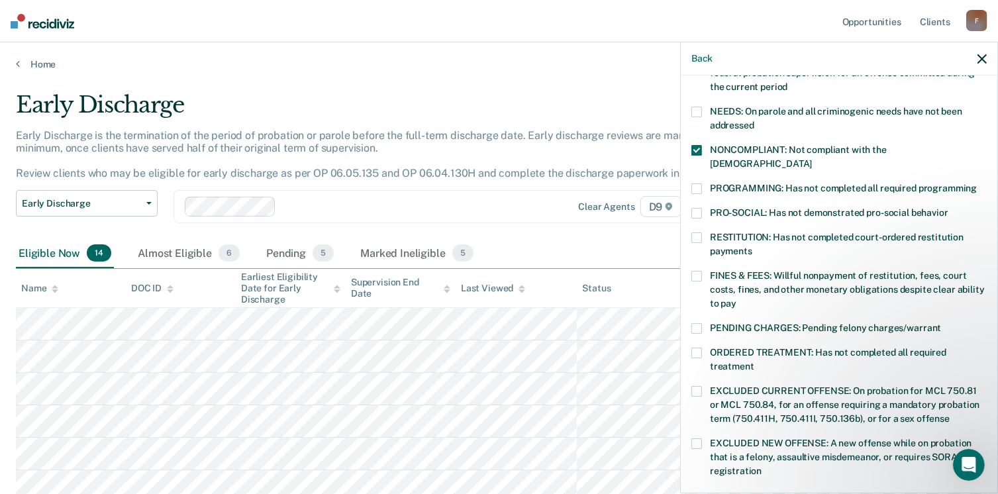
click at [697, 271] on span at bounding box center [696, 276] width 11 height 11
click at [694, 232] on span at bounding box center [696, 237] width 11 height 11
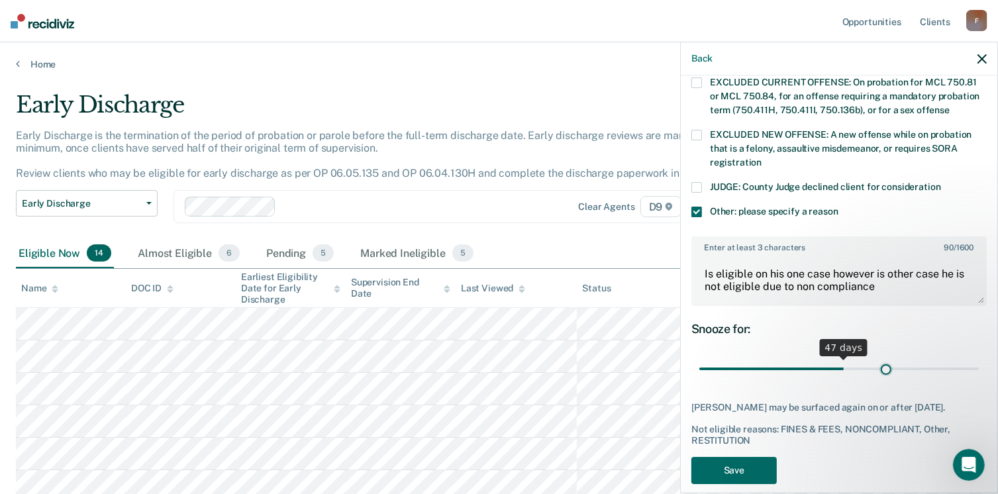
scroll to position [519, 0]
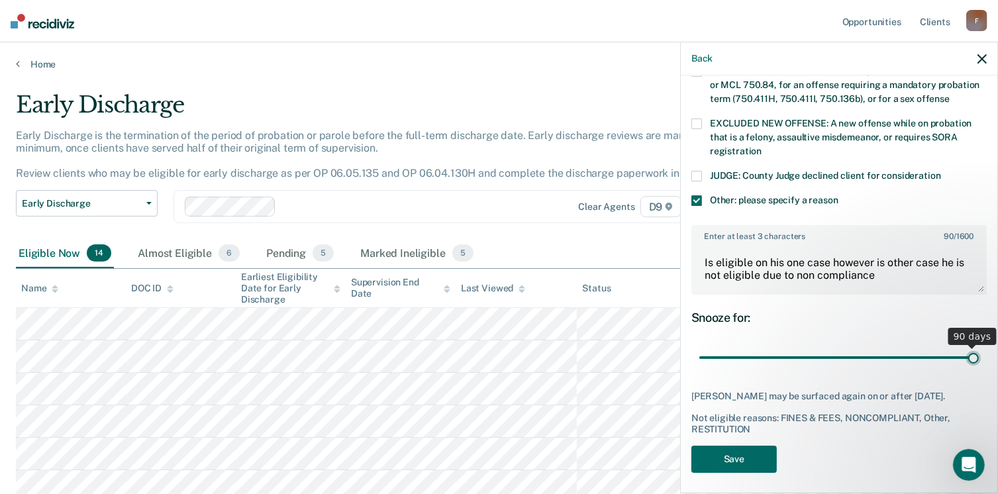
drag, startPoint x: 786, startPoint y: 341, endPoint x: 970, endPoint y: 340, distance: 183.5
type input "90"
click at [970, 346] on input "range" at bounding box center [838, 357] width 279 height 23
click at [750, 453] on button "Save" at bounding box center [733, 459] width 85 height 27
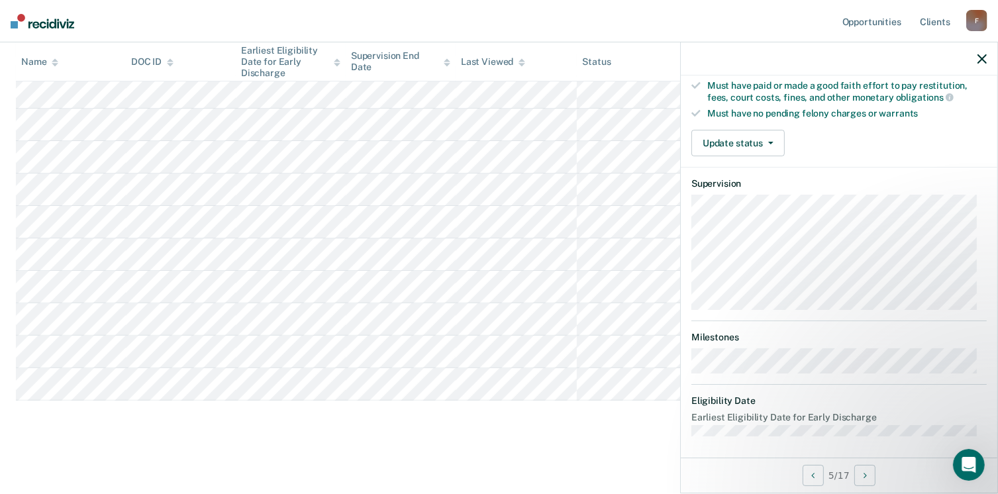
scroll to position [0, 0]
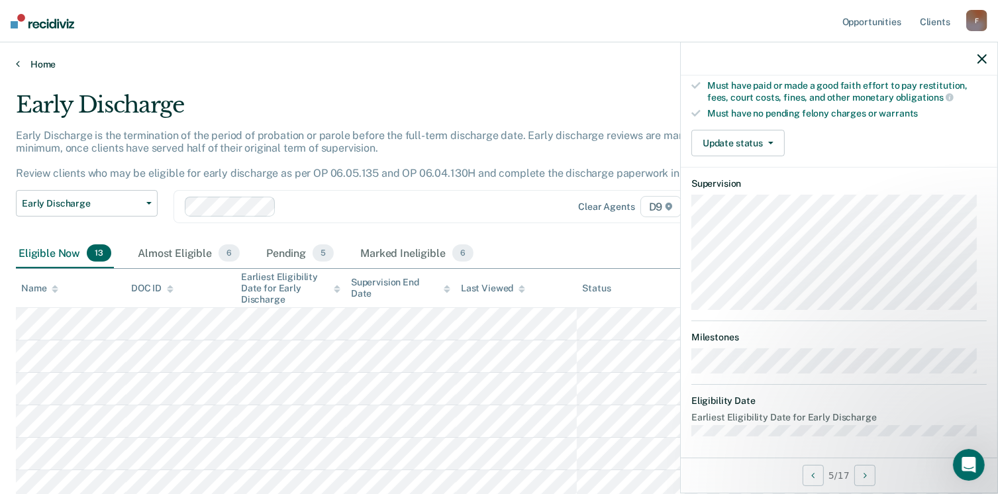
click at [24, 62] on link "Home" at bounding box center [499, 64] width 966 height 12
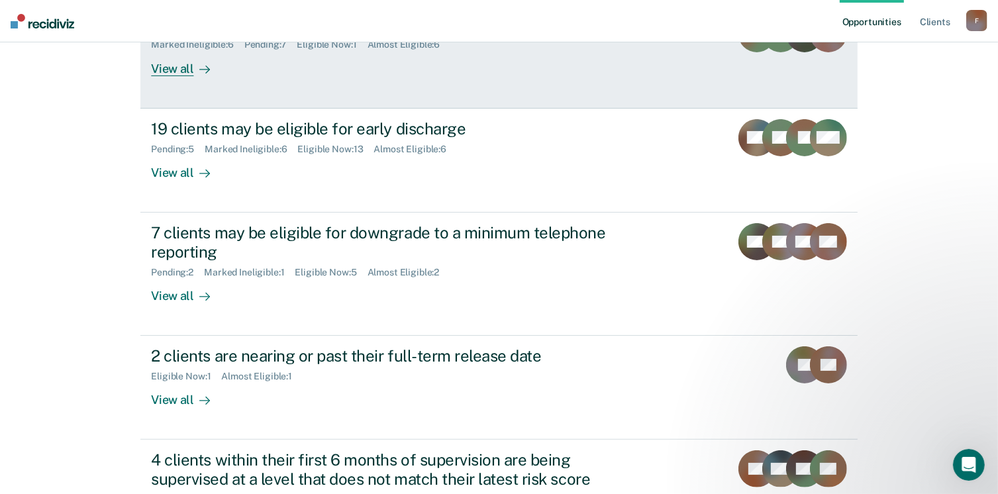
scroll to position [199, 0]
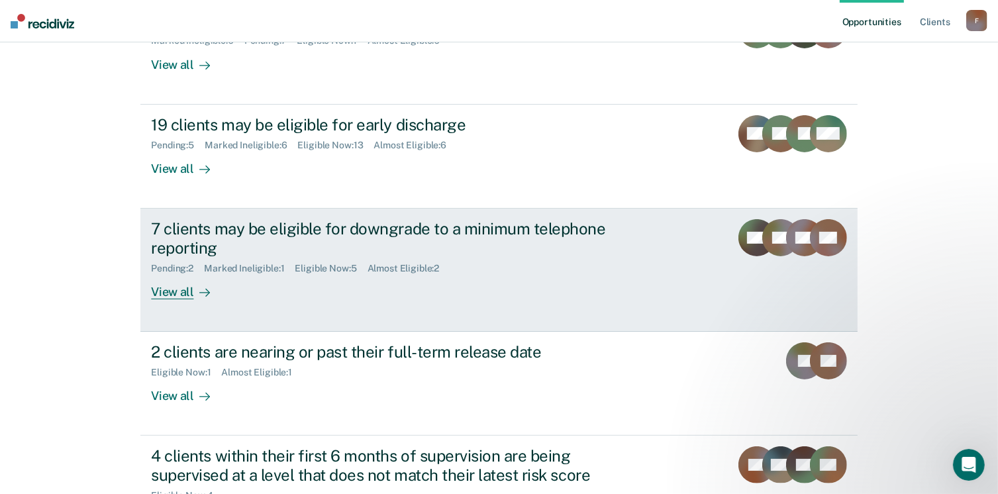
click at [169, 293] on div "View all" at bounding box center [188, 287] width 74 height 26
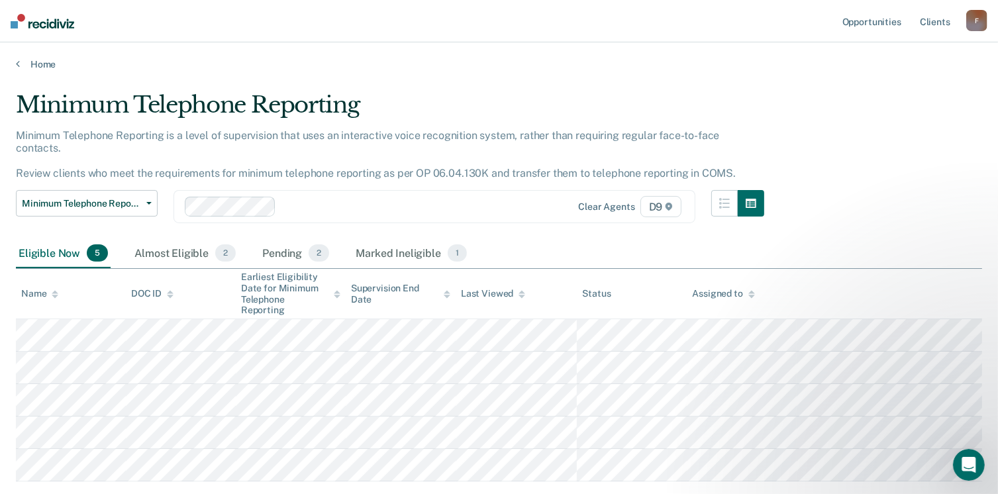
click at [25, 57] on div "Home" at bounding box center [499, 56] width 998 height 28
click at [20, 62] on link "Home" at bounding box center [499, 64] width 966 height 12
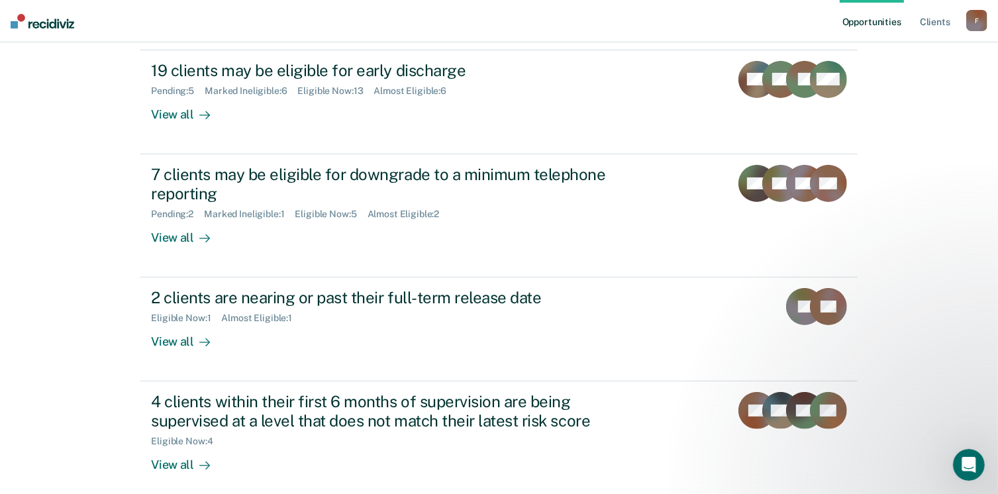
scroll to position [315, 0]
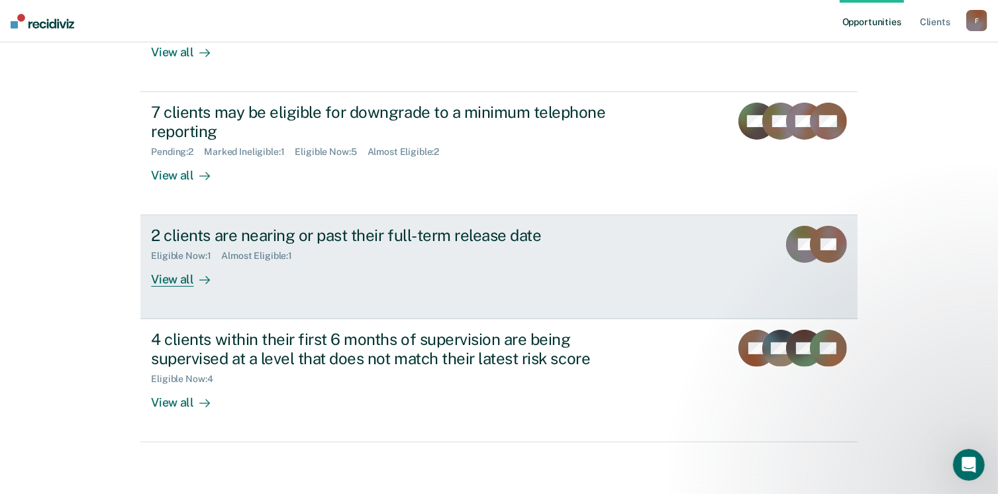
click at [178, 280] on div "View all" at bounding box center [188, 275] width 74 height 26
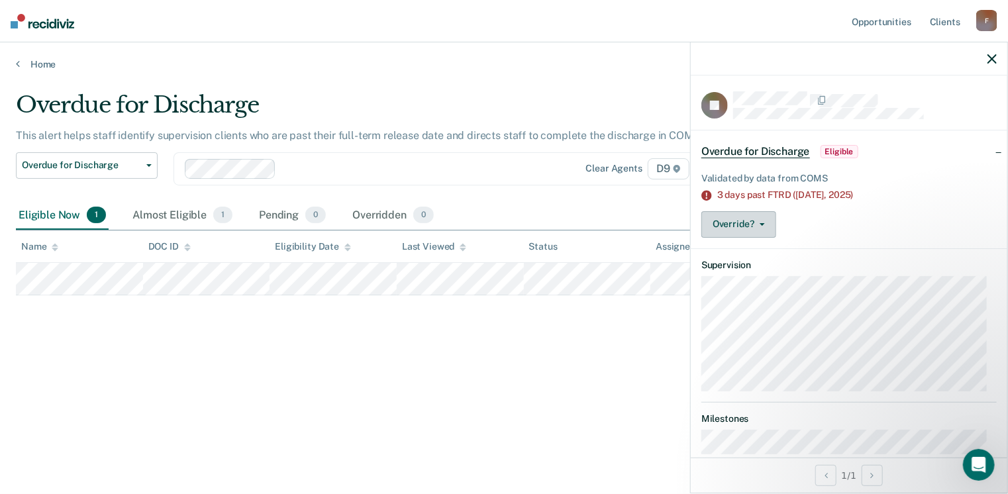
click at [765, 223] on button "Override?" at bounding box center [738, 224] width 75 height 26
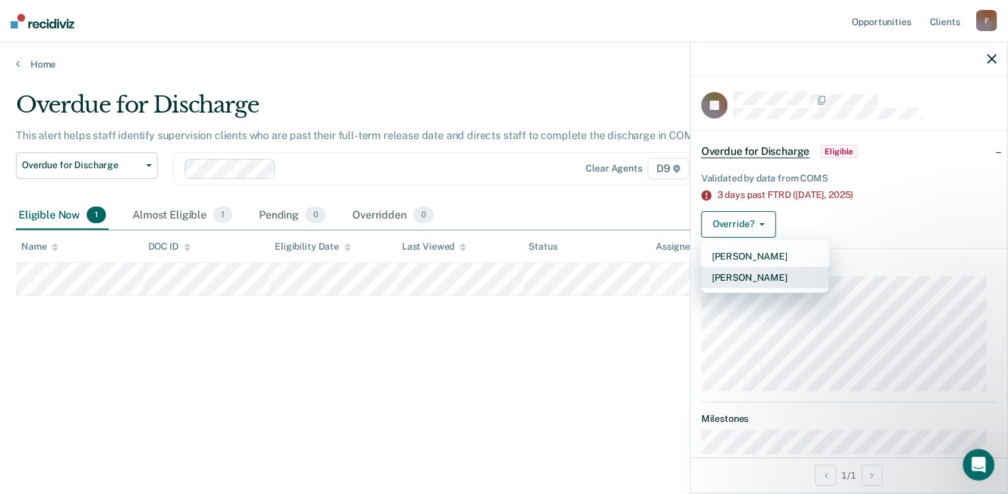
click at [767, 276] on button "[PERSON_NAME]" at bounding box center [765, 277] width 128 height 21
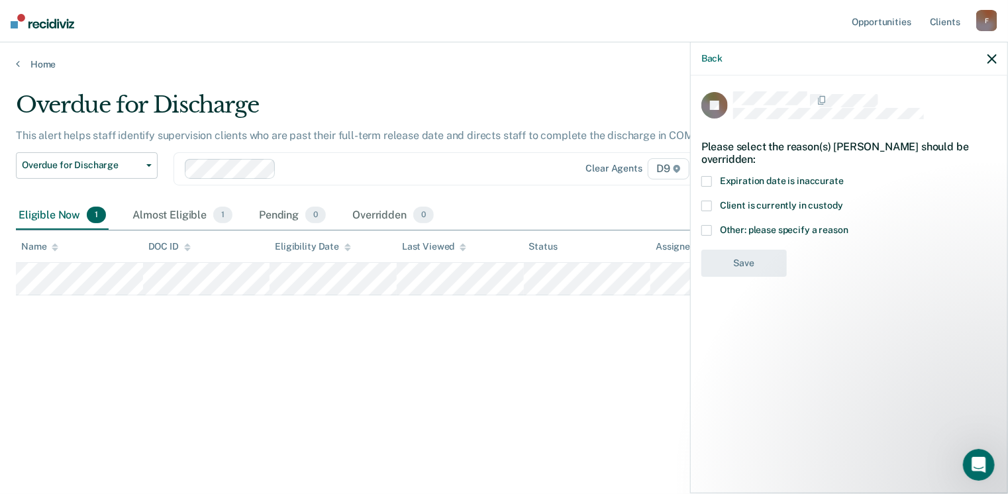
click at [707, 228] on span at bounding box center [706, 230] width 11 height 11
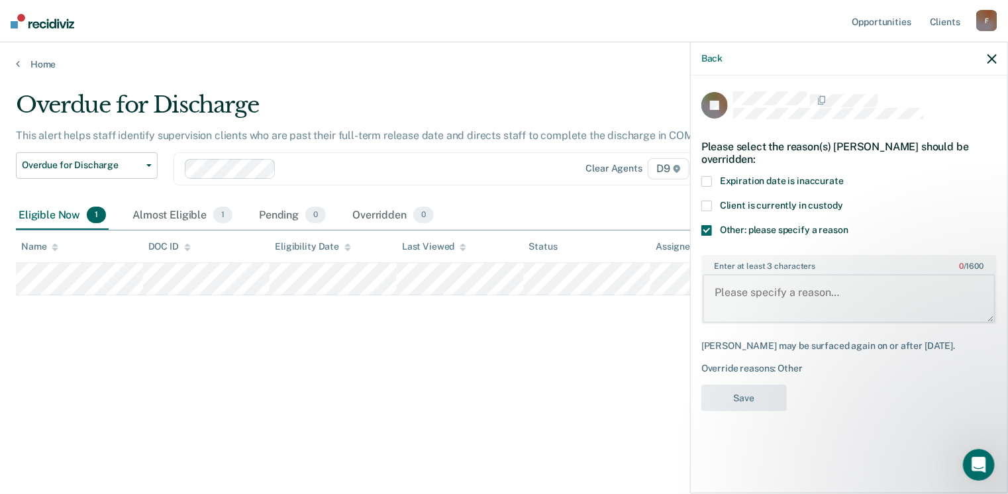
click at [721, 287] on textarea "Enter at least 3 characters 0 / 1600" at bounding box center [849, 298] width 293 height 49
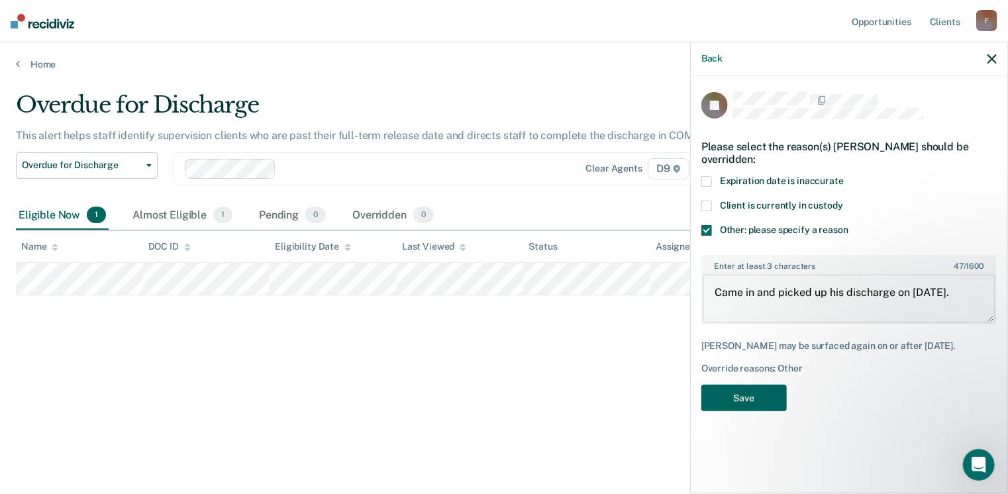
type textarea "Came in and picked up his discharge on [DATE]."
click at [748, 397] on button "Save" at bounding box center [743, 398] width 85 height 27
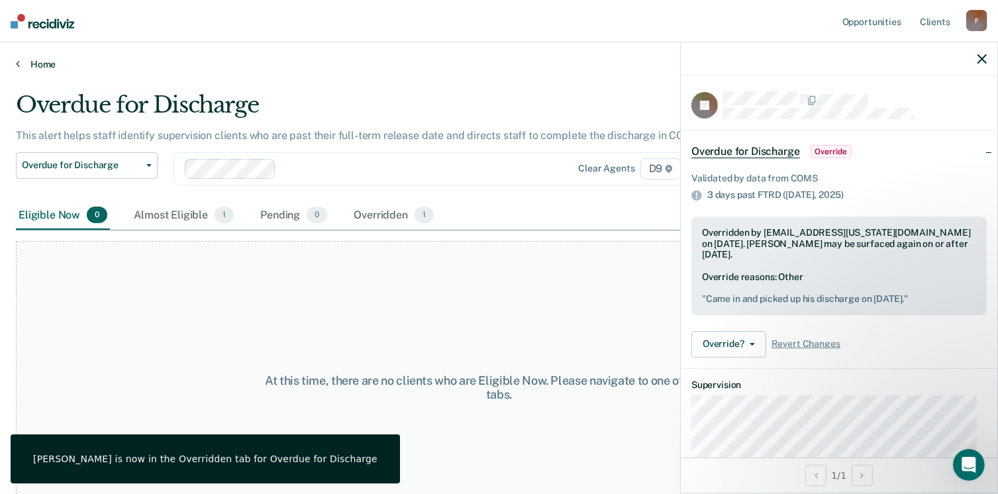
click at [27, 64] on link "Home" at bounding box center [499, 64] width 966 height 12
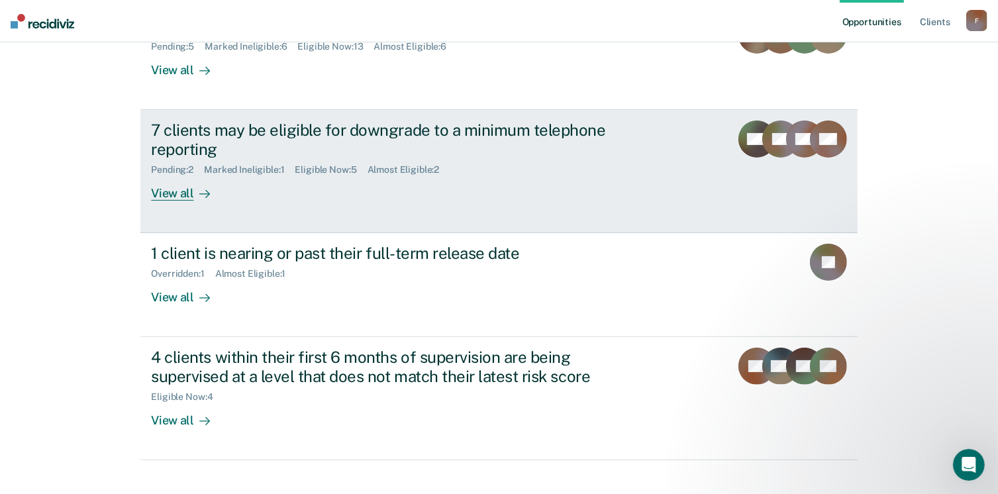
scroll to position [315, 0]
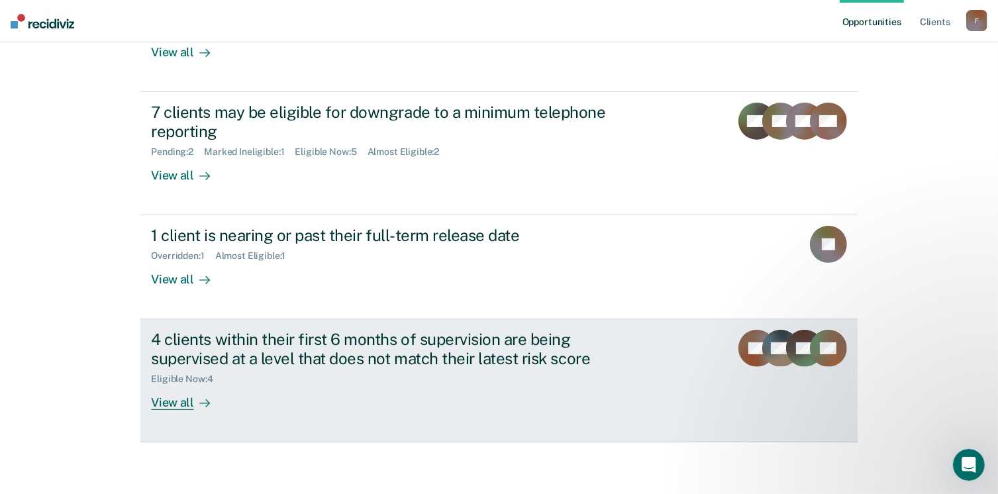
click at [169, 403] on div "View all" at bounding box center [188, 398] width 74 height 26
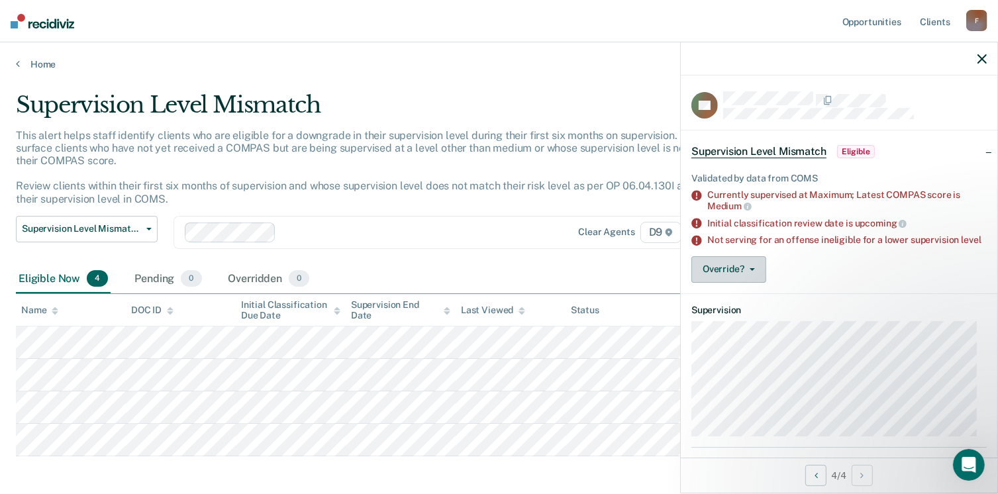
click at [755, 276] on button "Override?" at bounding box center [728, 269] width 75 height 26
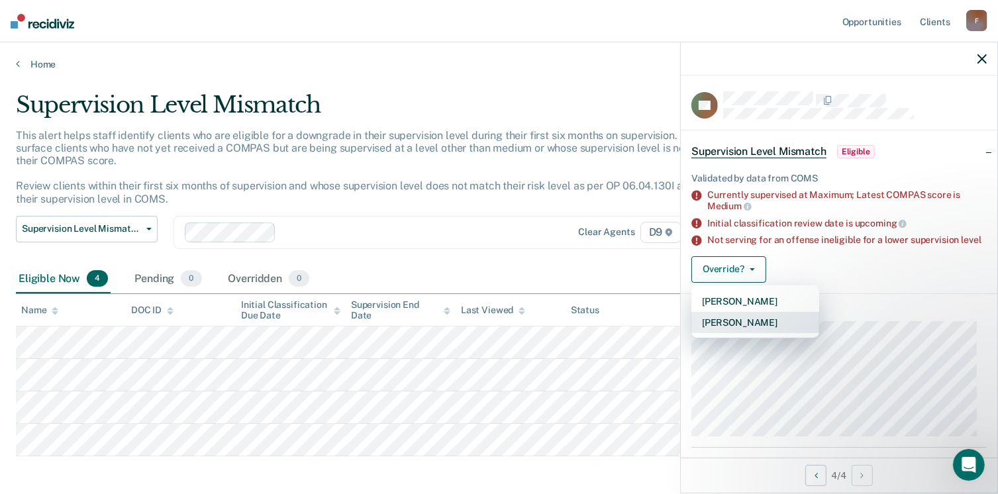
click at [751, 329] on button "[PERSON_NAME]" at bounding box center [755, 322] width 128 height 21
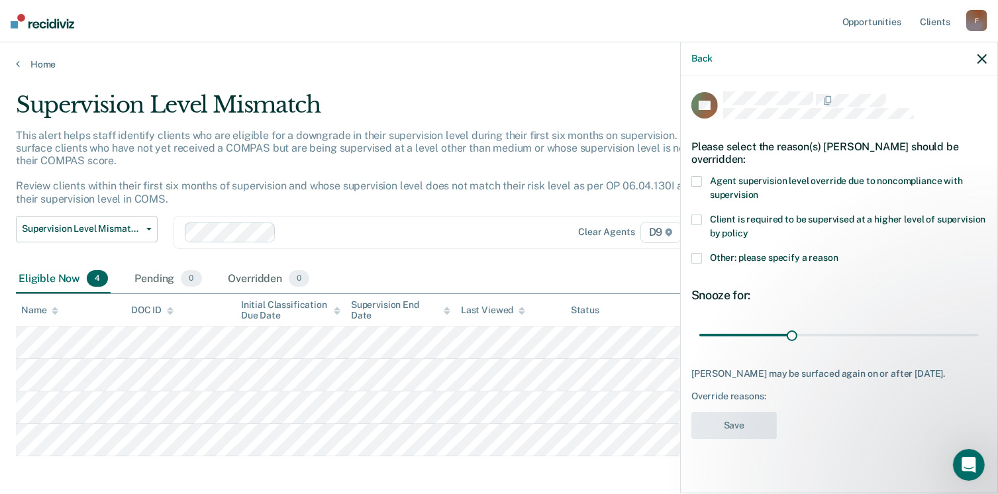
click at [697, 178] on span at bounding box center [696, 181] width 11 height 11
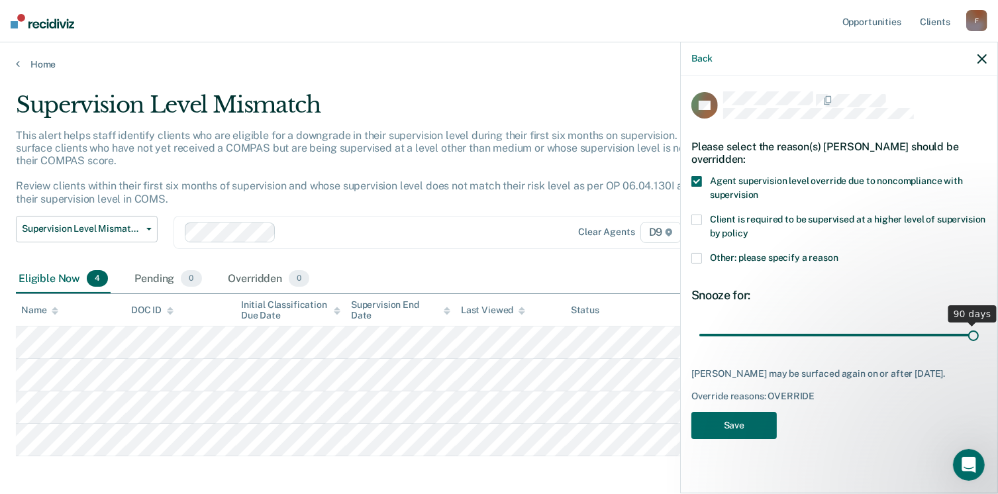
drag, startPoint x: 791, startPoint y: 333, endPoint x: 1000, endPoint y: 314, distance: 210.2
type input "90"
click at [979, 324] on input "range" at bounding box center [838, 335] width 279 height 23
click at [744, 434] on button "Save" at bounding box center [733, 425] width 85 height 27
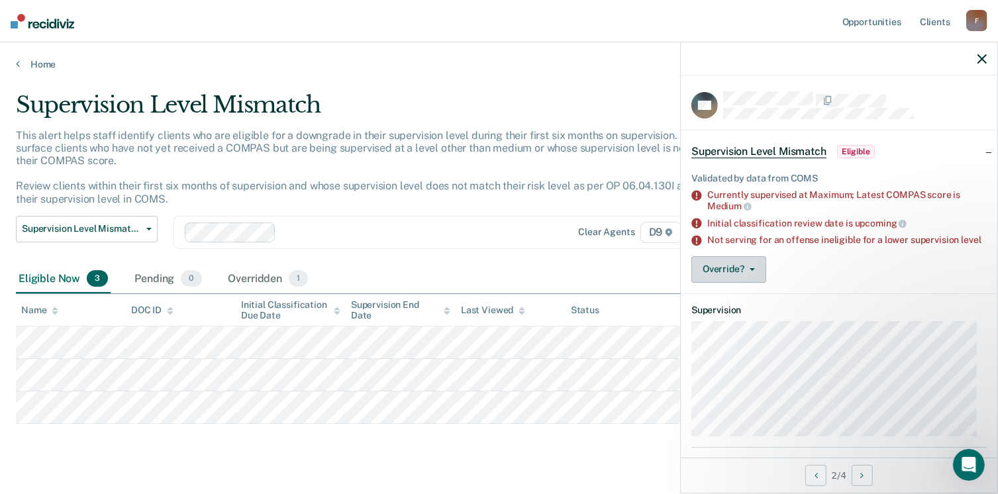
click at [747, 271] on span "button" at bounding box center [749, 269] width 11 height 3
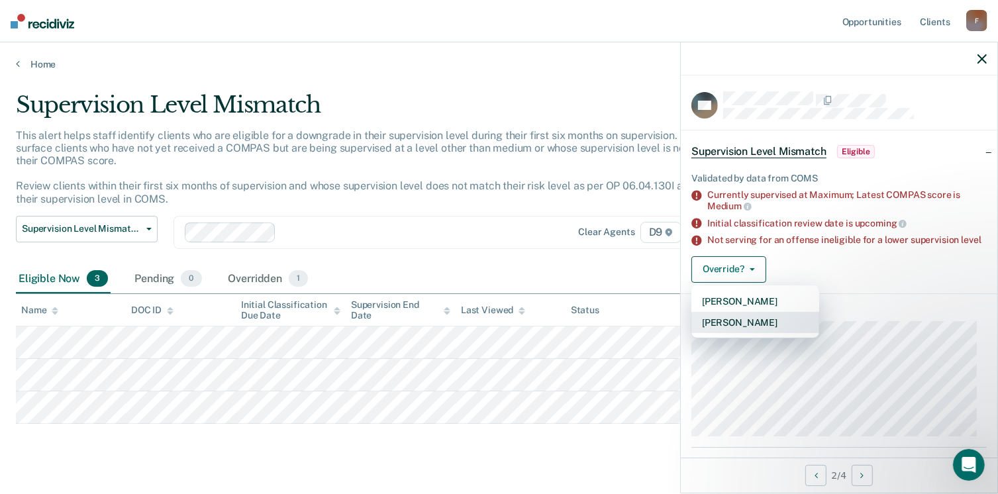
click at [749, 331] on button "[PERSON_NAME]" at bounding box center [755, 322] width 128 height 21
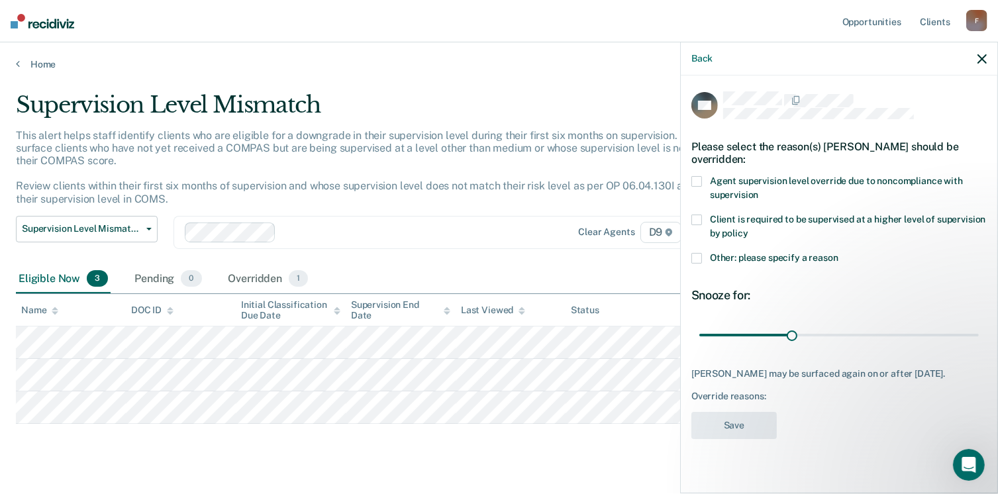
click at [699, 253] on span at bounding box center [696, 258] width 11 height 11
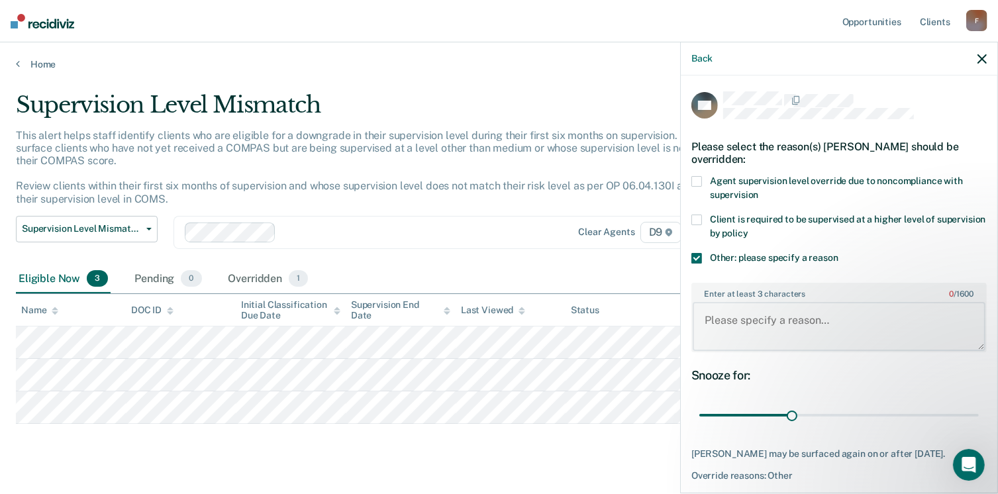
click at [731, 311] on textarea "Enter at least 3 characters 0 / 1600" at bounding box center [839, 326] width 293 height 49
type textarea "Client is on alcohol monitoring and must be supervised at Maximum"
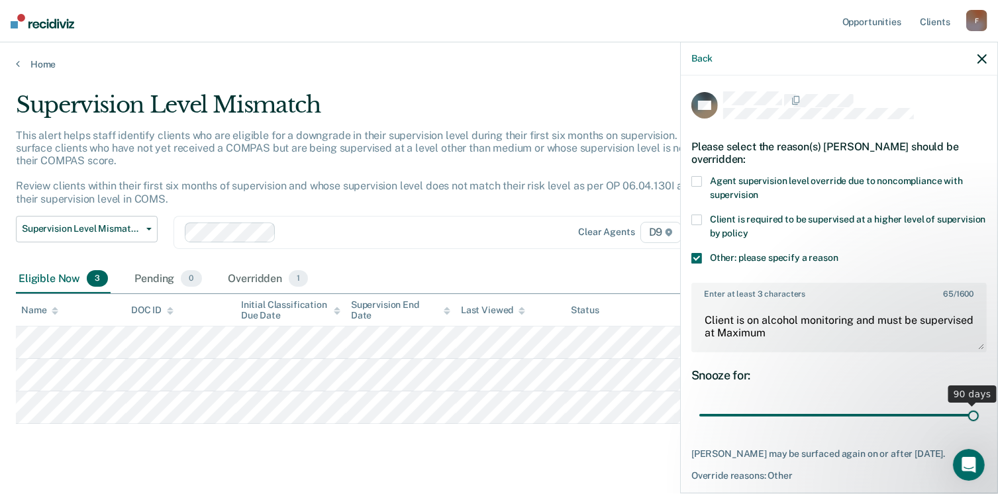
drag, startPoint x: 789, startPoint y: 413, endPoint x: 991, endPoint y: 421, distance: 201.5
type input "90"
click at [979, 421] on input "range" at bounding box center [838, 415] width 279 height 23
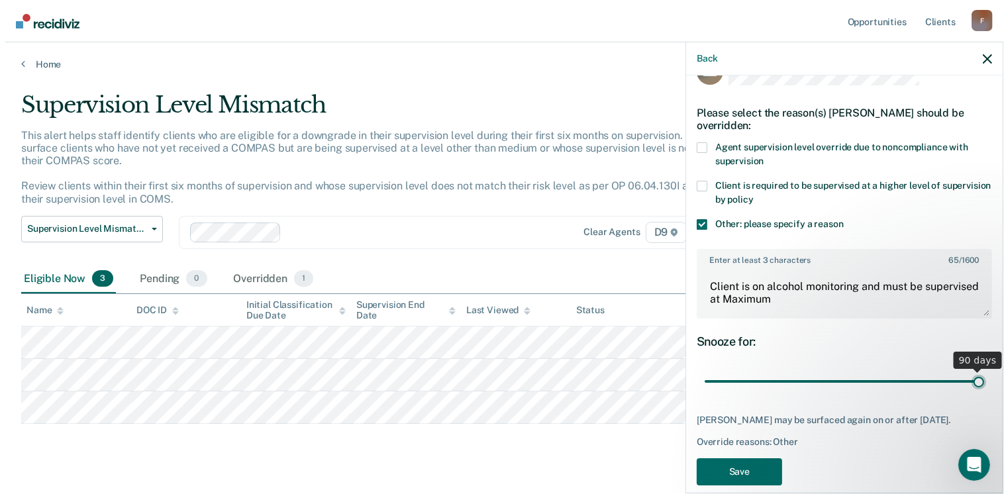
scroll to position [49, 0]
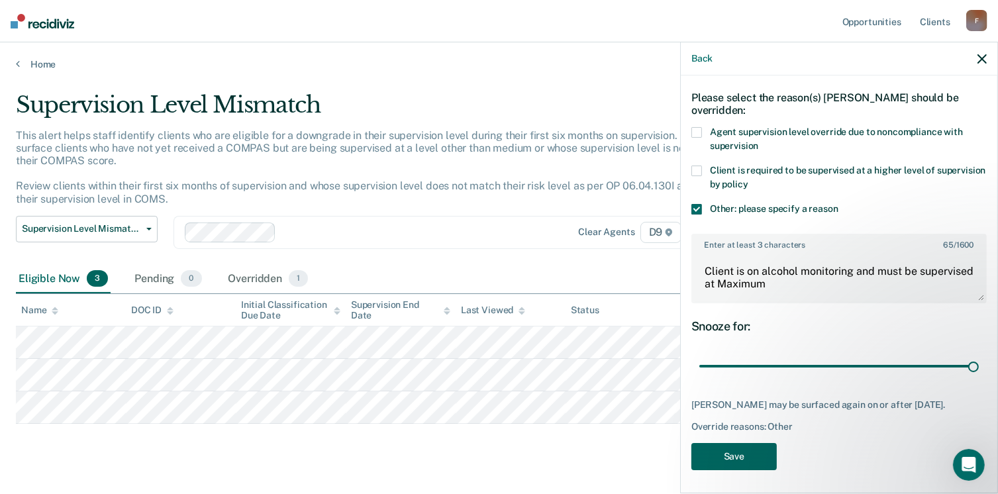
click at [742, 455] on button "Save" at bounding box center [733, 456] width 85 height 27
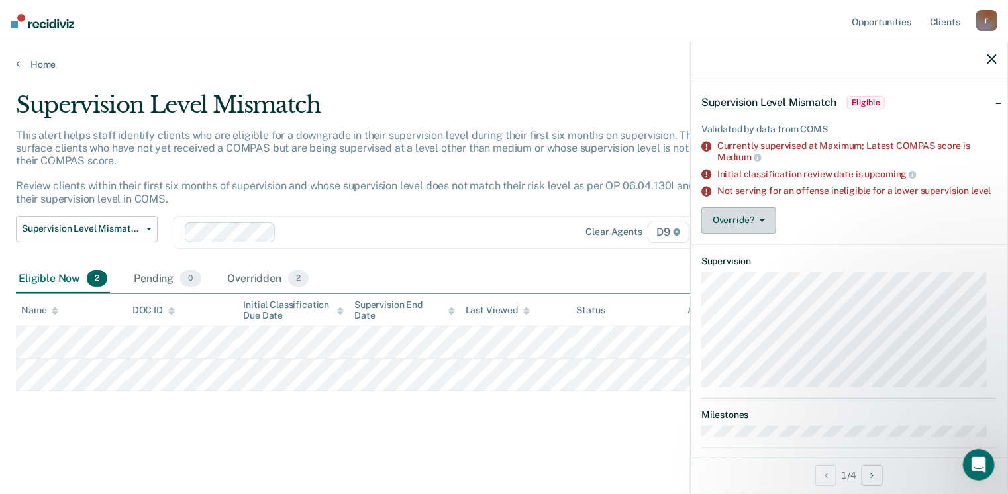
click at [749, 227] on button "Override?" at bounding box center [738, 220] width 75 height 26
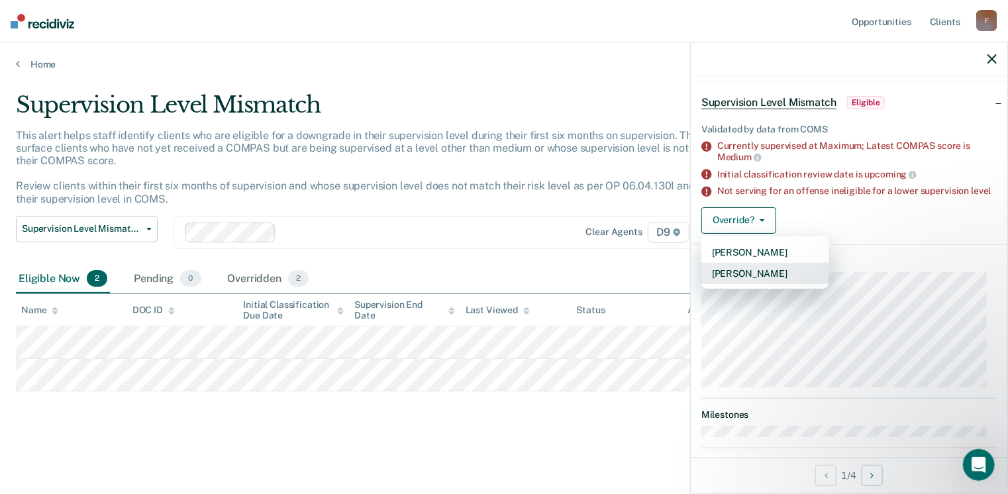
click at [772, 284] on button "[PERSON_NAME]" at bounding box center [765, 273] width 128 height 21
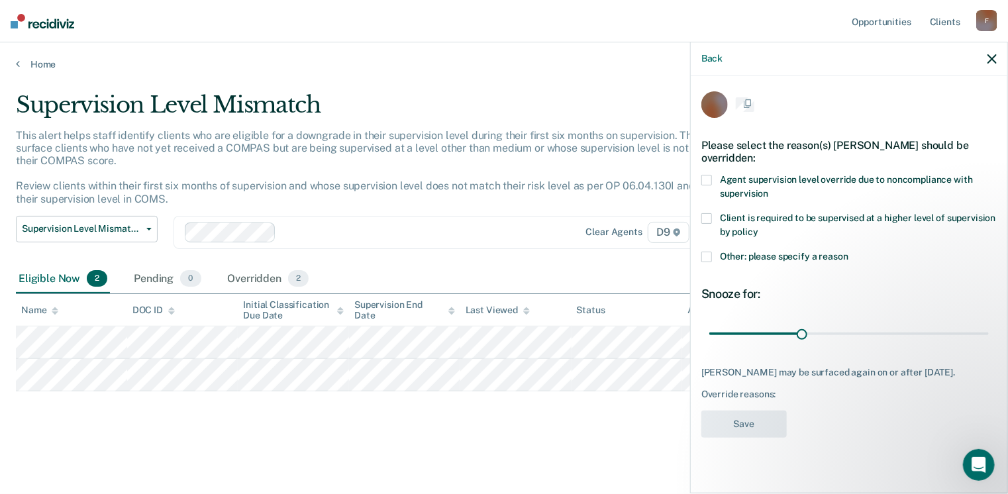
scroll to position [0, 0]
click at [715, 258] on label "Other: please specify a reason" at bounding box center [848, 260] width 295 height 14
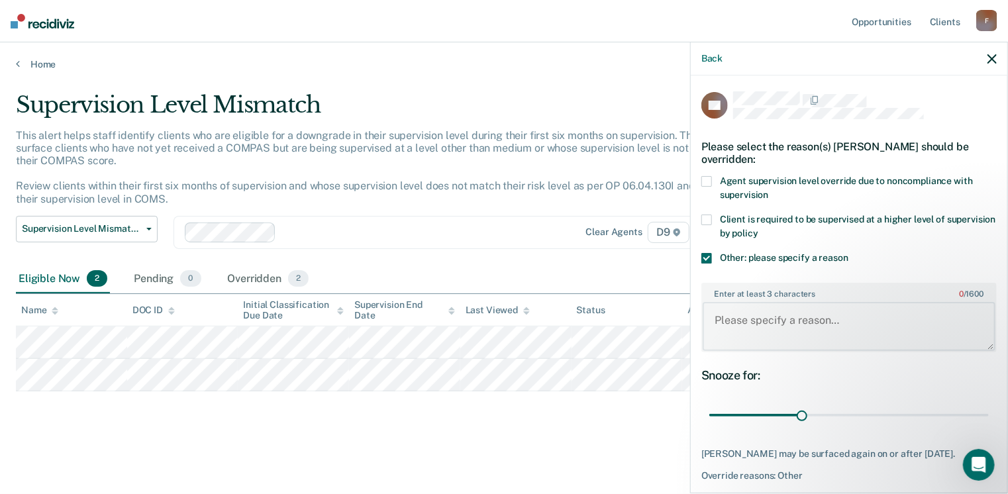
click at [721, 316] on textarea "Enter at least 3 characters 0 / 1600" at bounding box center [849, 326] width 293 height 49
paste textarea "Subject was placed on Maximum Supervision Level serving for Homicide"
type textarea "Subject was placed on Maximum Supervision Level serving for Homicide"
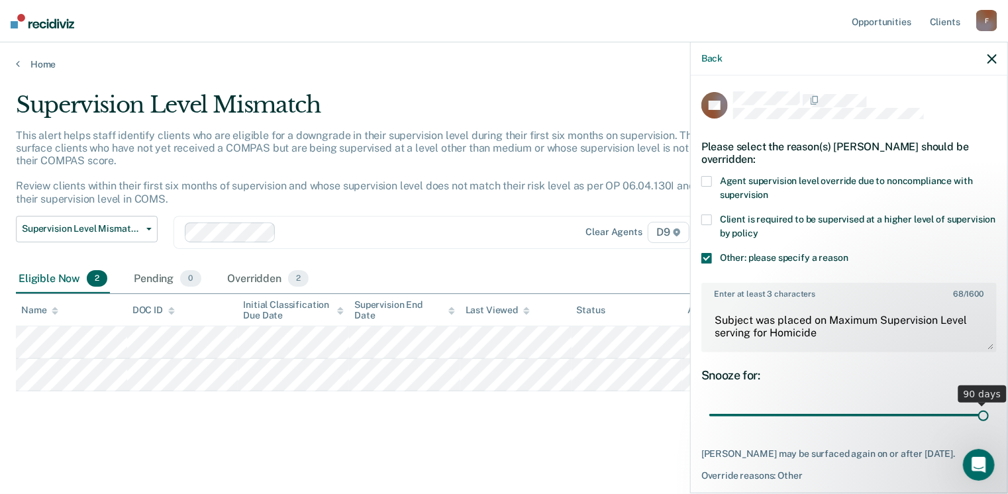
drag, startPoint x: 800, startPoint y: 413, endPoint x: 982, endPoint y: 403, distance: 181.7
type input "90"
click at [982, 404] on input "range" at bounding box center [848, 415] width 279 height 23
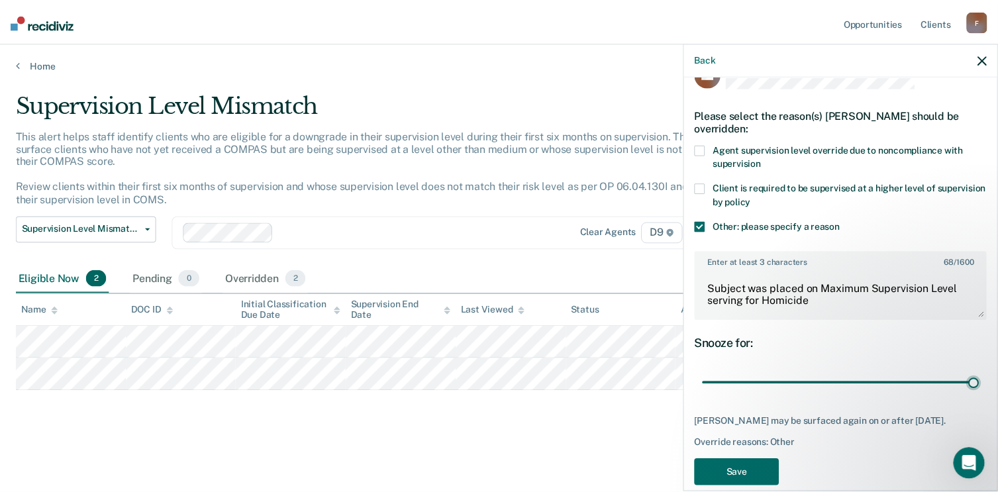
scroll to position [49, 0]
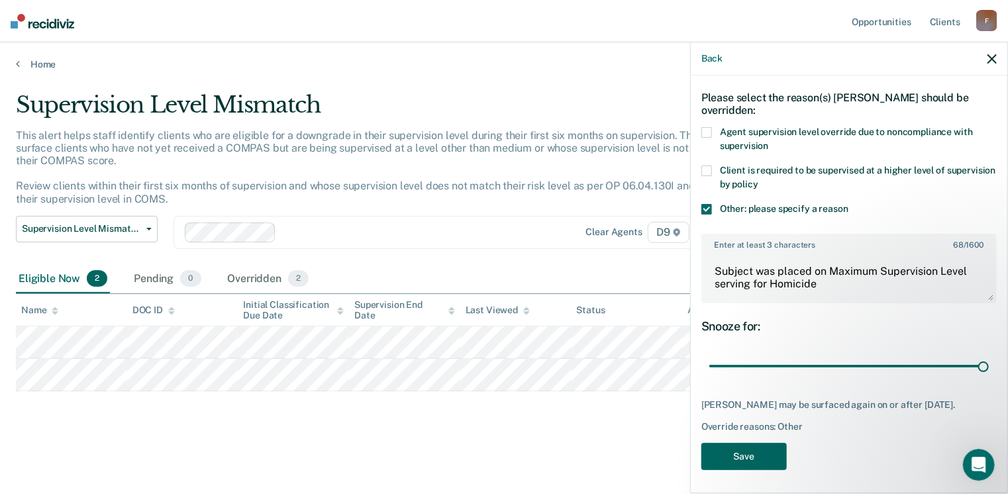
click at [739, 453] on button "Save" at bounding box center [743, 456] width 85 height 27
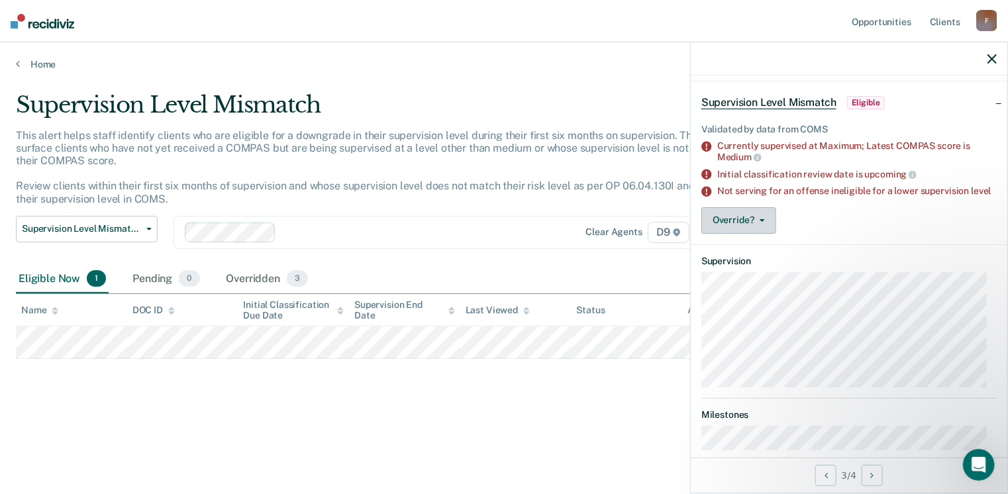
click at [758, 222] on span "button" at bounding box center [759, 220] width 11 height 3
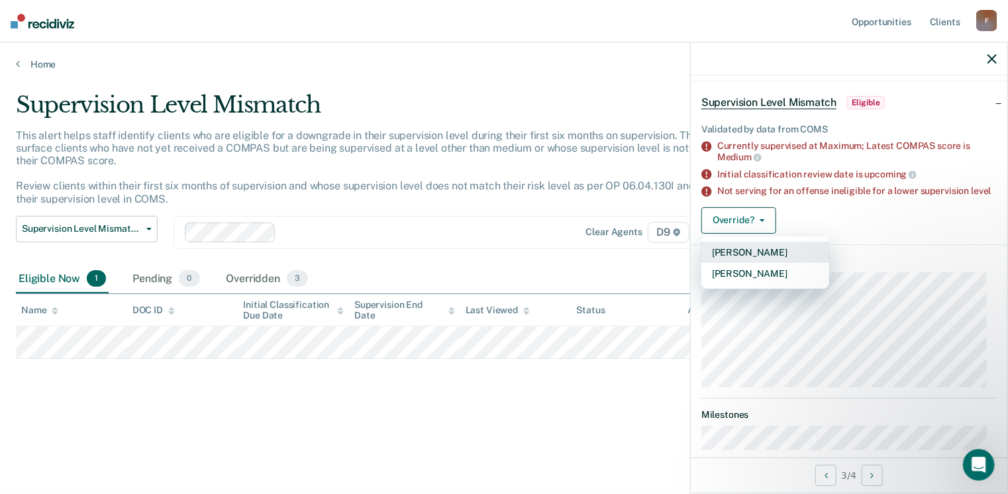
click at [752, 260] on button "[PERSON_NAME]" at bounding box center [765, 252] width 128 height 21
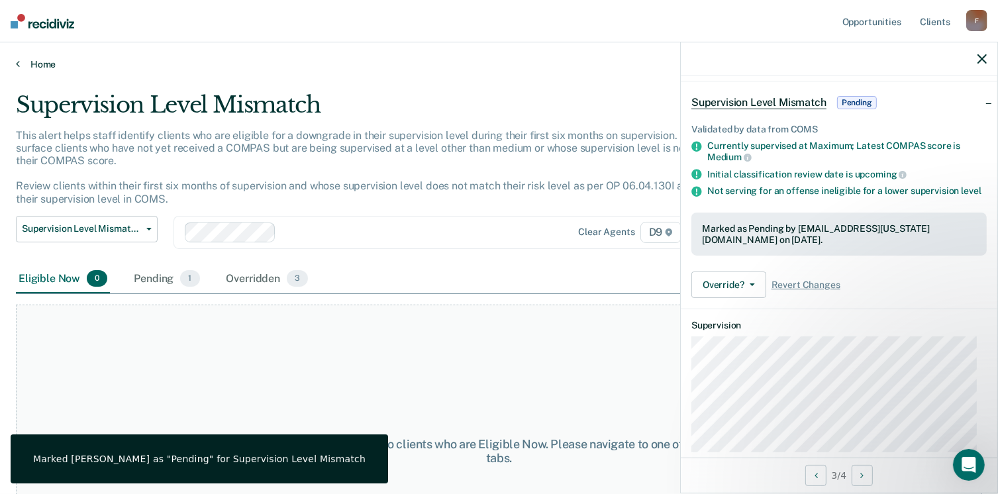
click at [16, 64] on icon at bounding box center [18, 63] width 4 height 11
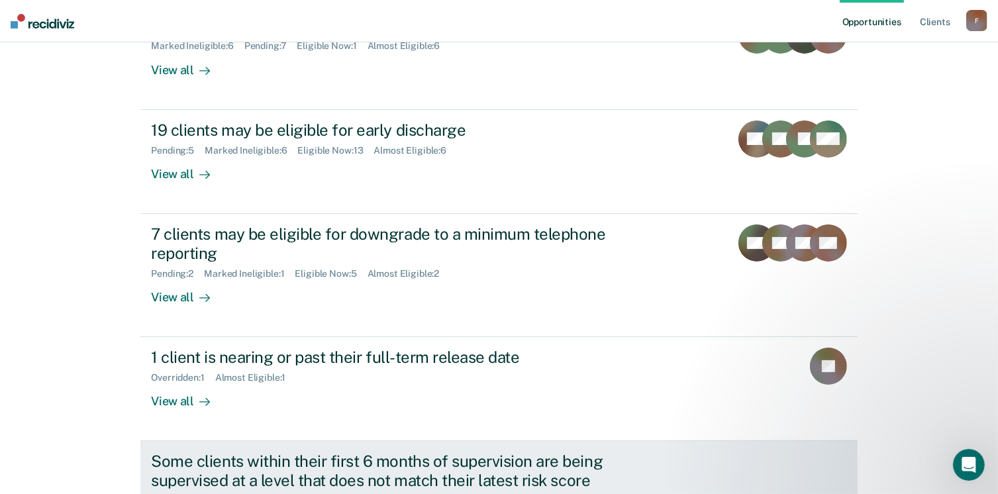
scroll to position [183, 0]
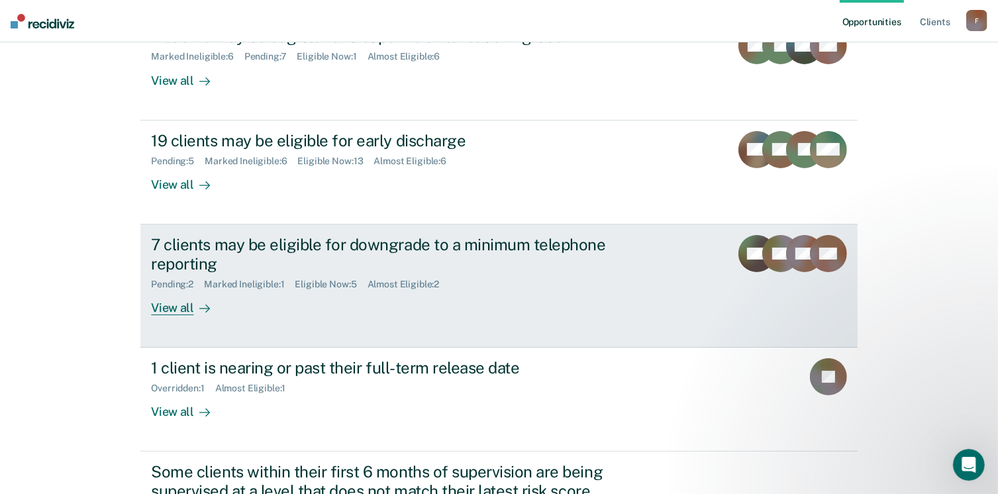
click at [176, 309] on div "View all" at bounding box center [188, 302] width 74 height 26
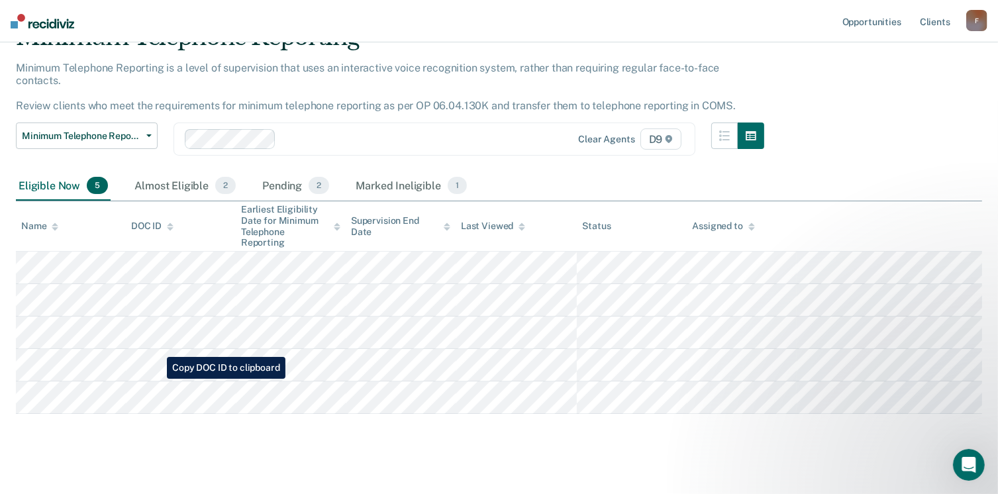
scroll to position [68, 0]
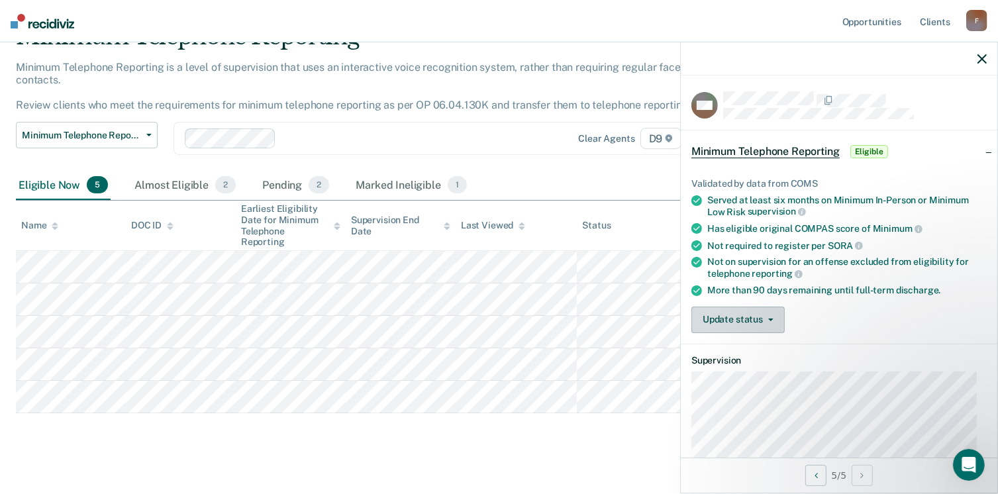
click at [746, 321] on button "Update status" at bounding box center [737, 320] width 93 height 26
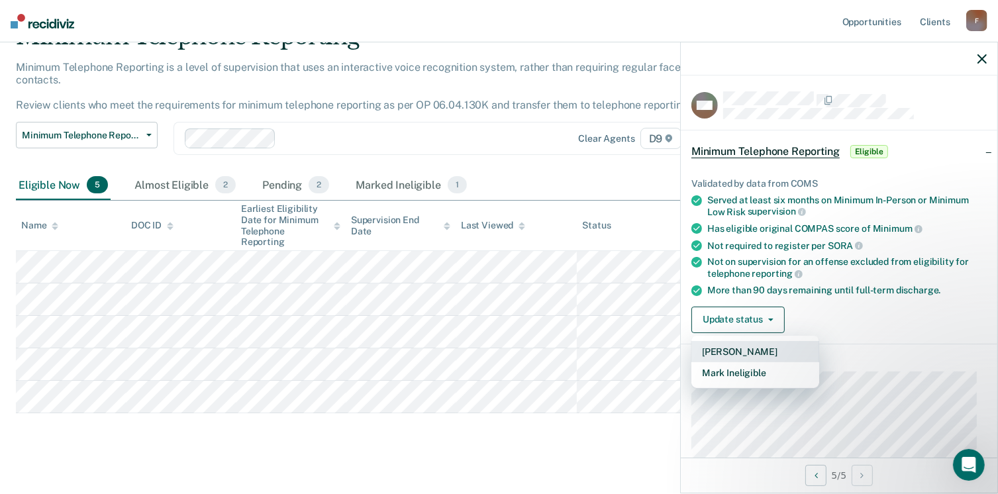
click at [742, 345] on button "[PERSON_NAME]" at bounding box center [755, 351] width 128 height 21
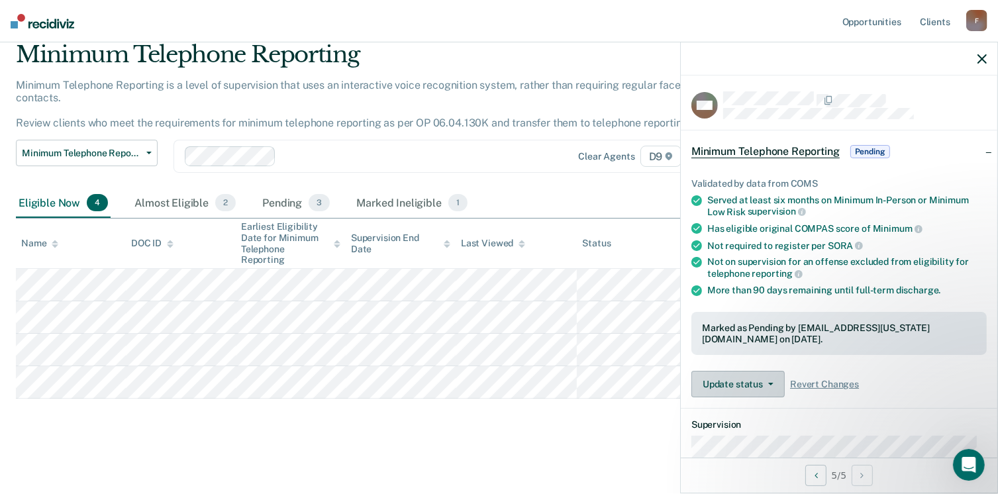
scroll to position [36, 0]
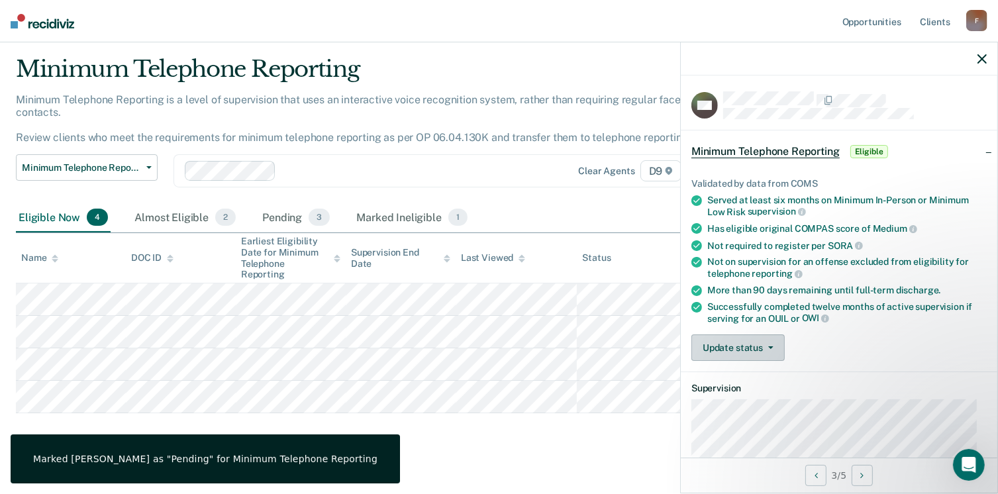
click at [736, 342] on button "Update status" at bounding box center [737, 347] width 93 height 26
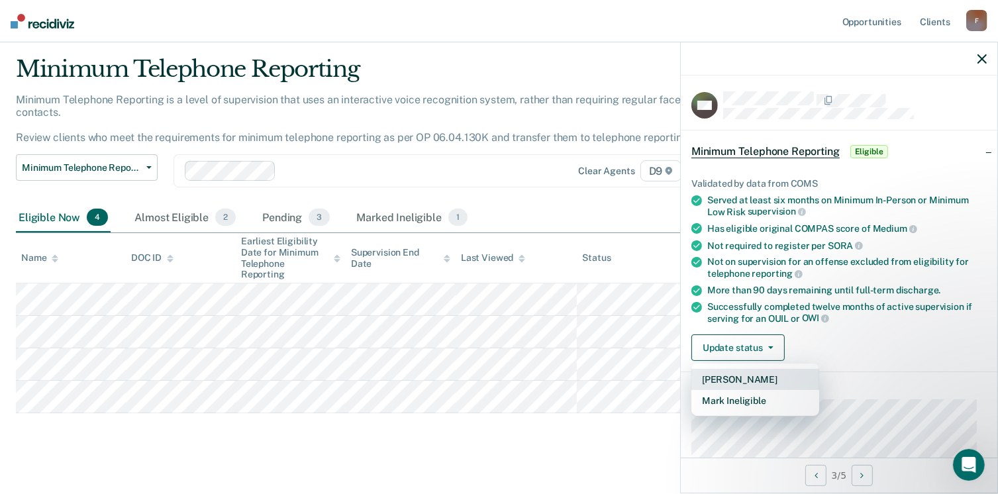
click at [749, 376] on button "[PERSON_NAME]" at bounding box center [755, 379] width 128 height 21
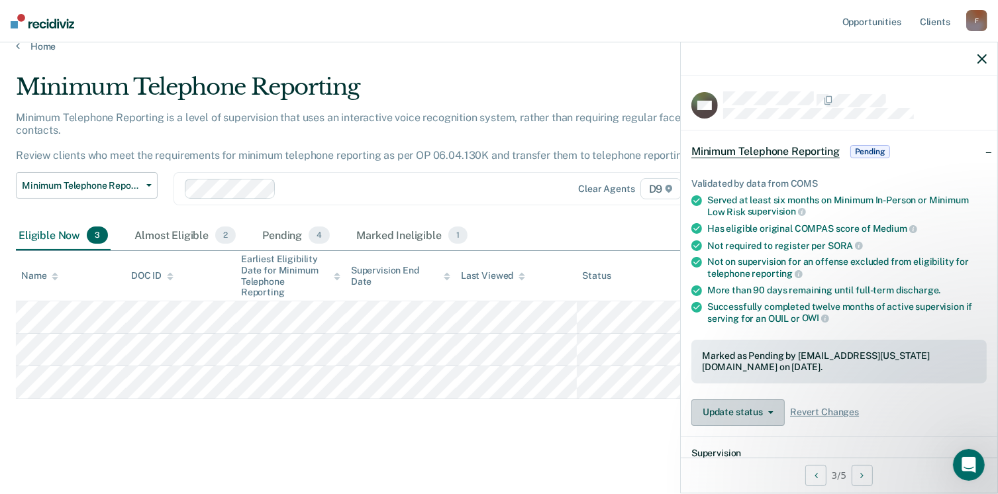
scroll to position [3, 0]
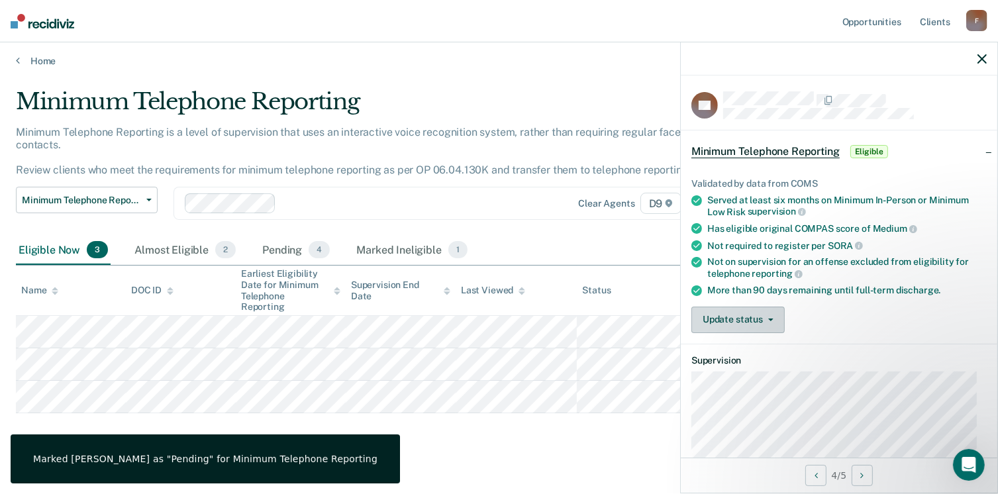
click at [752, 311] on button "Update status" at bounding box center [737, 320] width 93 height 26
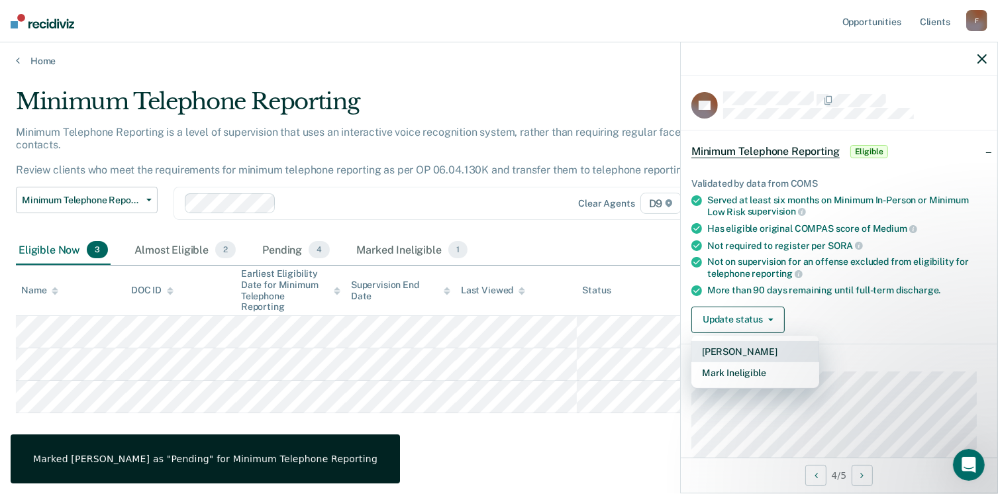
click at [734, 350] on button "[PERSON_NAME]" at bounding box center [755, 351] width 128 height 21
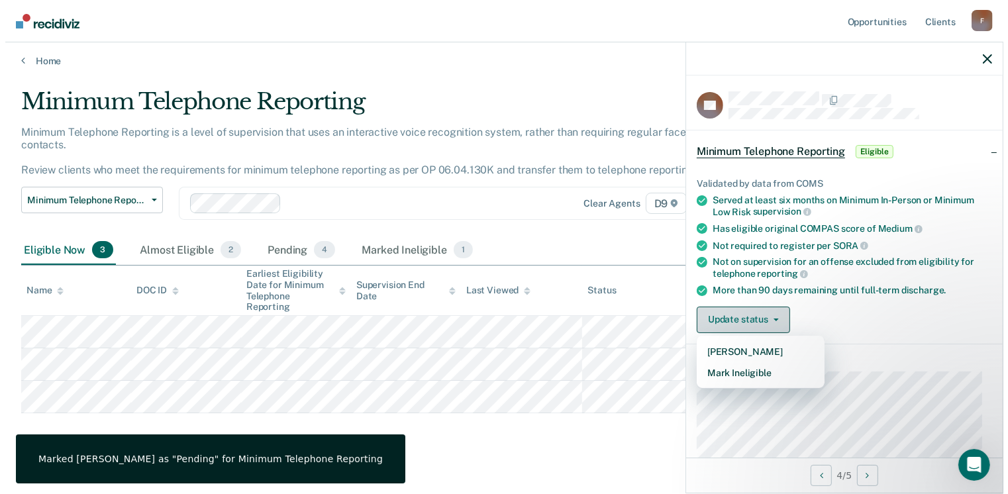
scroll to position [0, 0]
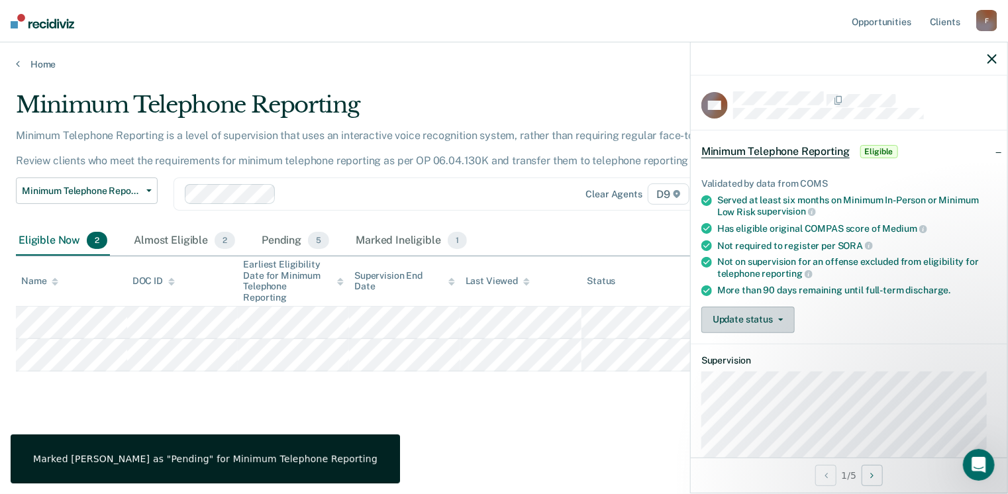
click at [758, 313] on button "Update status" at bounding box center [747, 320] width 93 height 26
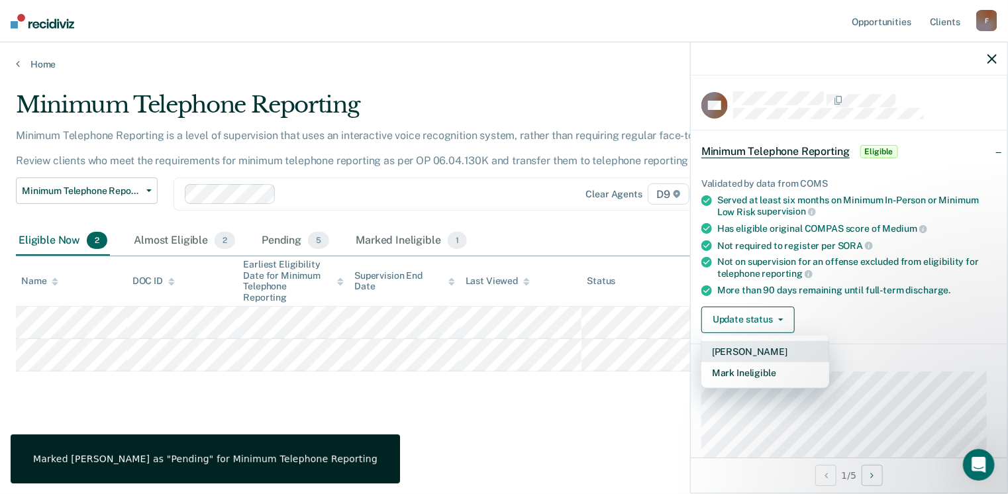
click at [751, 343] on button "[PERSON_NAME]" at bounding box center [765, 351] width 128 height 21
